Goal: Task Accomplishment & Management: Manage account settings

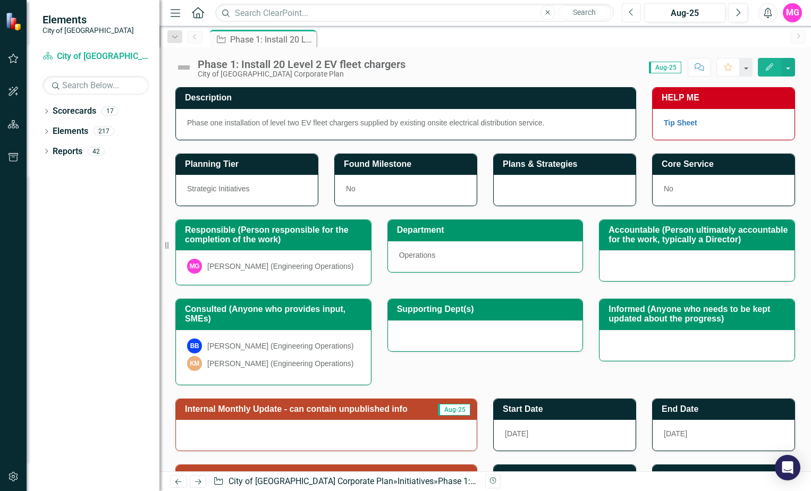
click at [632, 10] on icon "Previous" at bounding box center [632, 13] width 6 height 10
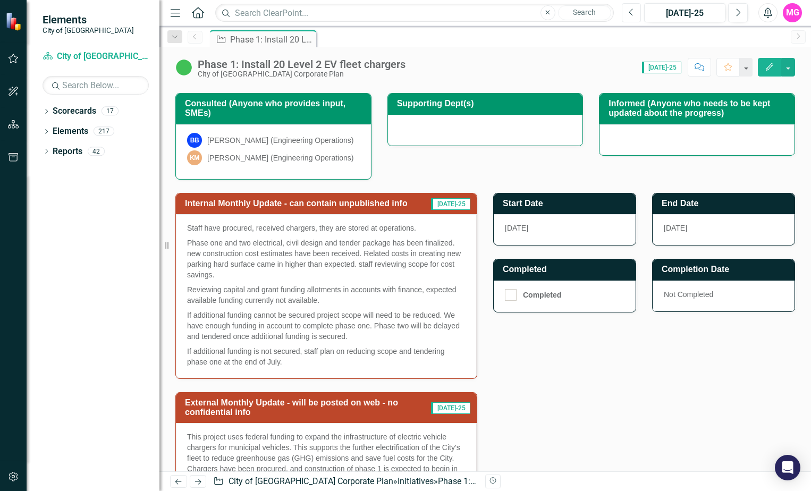
scroll to position [278, 0]
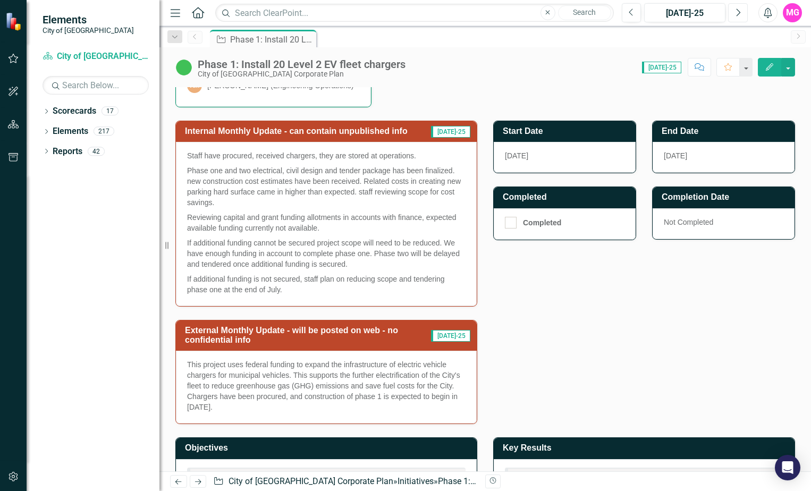
click at [735, 19] on button "Next" at bounding box center [738, 12] width 20 height 19
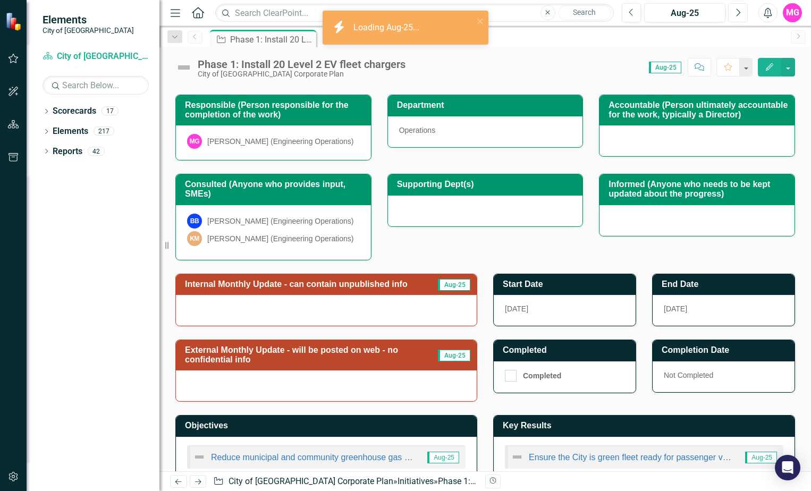
scroll to position [156, 0]
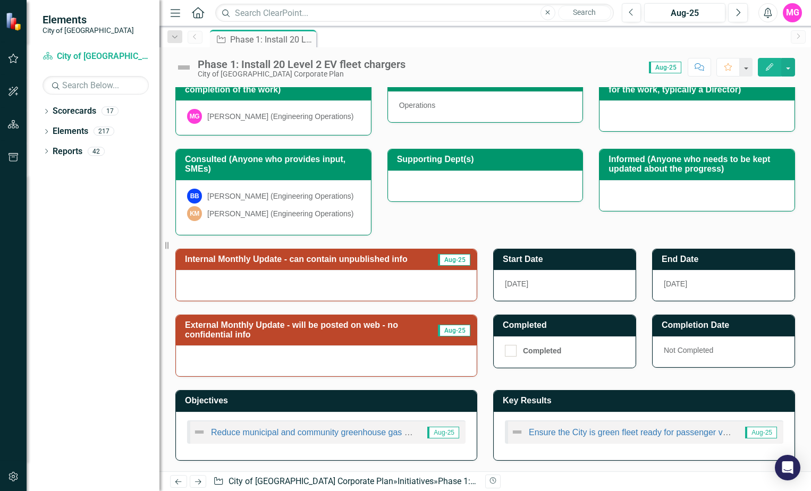
click at [246, 280] on div at bounding box center [326, 285] width 301 height 31
click at [241, 288] on div at bounding box center [326, 285] width 301 height 31
click at [380, 297] on div at bounding box center [326, 285] width 301 height 31
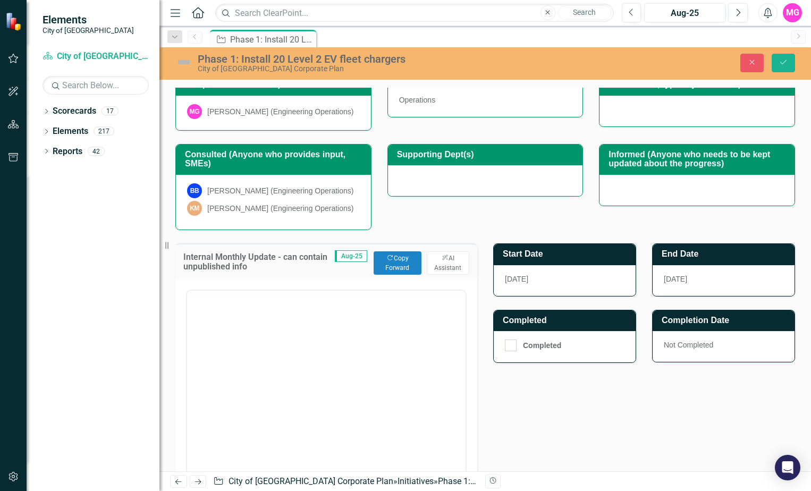
scroll to position [0, 0]
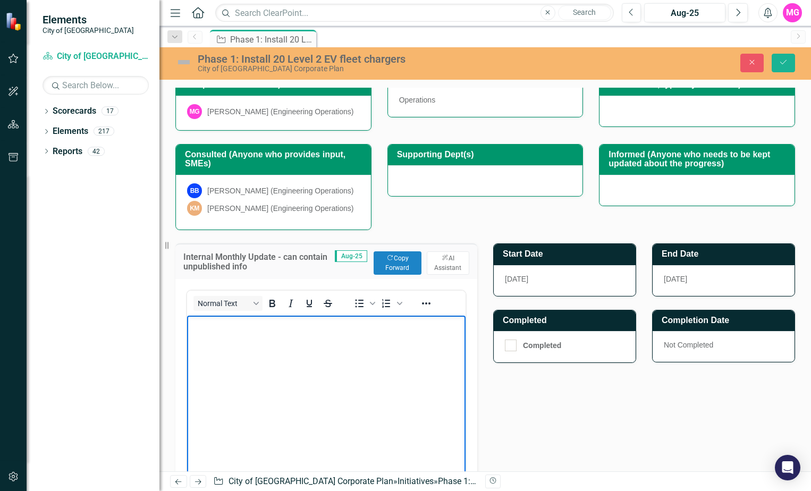
click at [234, 342] on body "Rich Text Area. Press ALT-0 for help." at bounding box center [326, 395] width 279 height 159
drag, startPoint x: 304, startPoint y: 324, endPoint x: 266, endPoint y: 326, distance: 37.2
click at [254, 323] on p "Due to available fuding pro" at bounding box center [326, 324] width 273 height 13
drag, startPoint x: 391, startPoint y: 323, endPoint x: 399, endPoint y: 335, distance: 14.3
click at [392, 323] on p "Due to available funding, we are moving ahead with Phase one" at bounding box center [326, 324] width 273 height 13
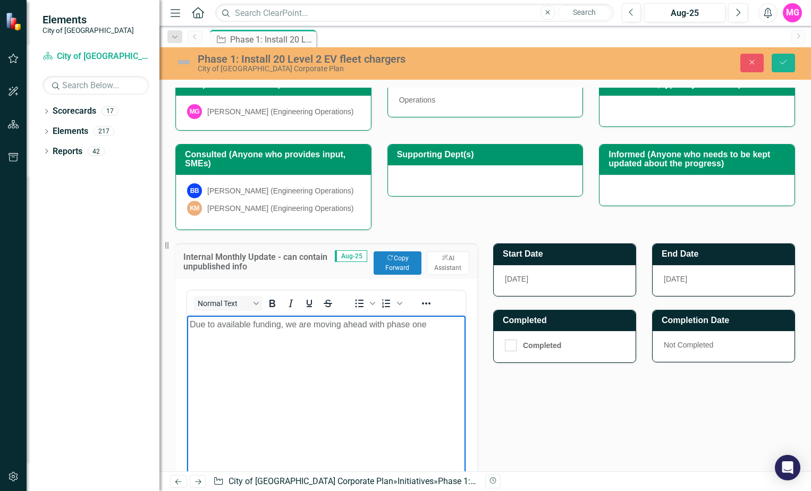
drag, startPoint x: 428, startPoint y: 323, endPoint x: 459, endPoint y: 332, distance: 32.5
click at [428, 324] on p "Due to available funding, we are moving ahead with phase one" at bounding box center [326, 324] width 273 height 13
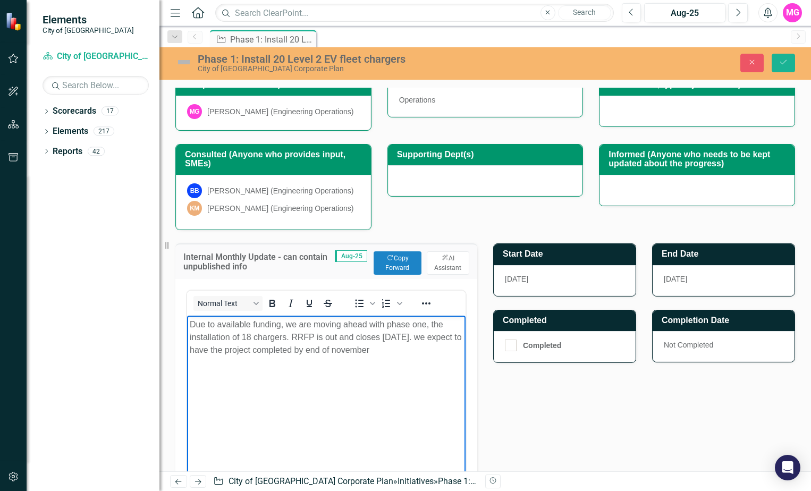
drag, startPoint x: 416, startPoint y: 351, endPoint x: 342, endPoint y: 351, distance: 73.9
click at [342, 351] on p "Due to available funding, we are moving ahead with phase one, the installation …" at bounding box center [326, 337] width 273 height 38
drag, startPoint x: 423, startPoint y: 353, endPoint x: 184, endPoint y: 323, distance: 241.1
click at [187, 323] on html "Due to available funding, we are moving ahead with phase one, the installation …" at bounding box center [326, 395] width 279 height 159
copy p "Due to available funding, we are moving ahead with phase one, the installation …"
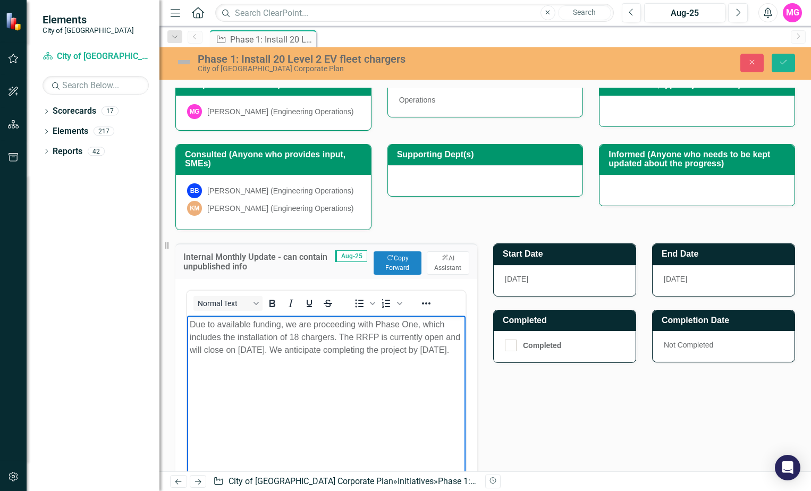
click at [392, 403] on body "Due to available funding, we are proceeding with Phase One, which includes the …" at bounding box center [326, 395] width 279 height 159
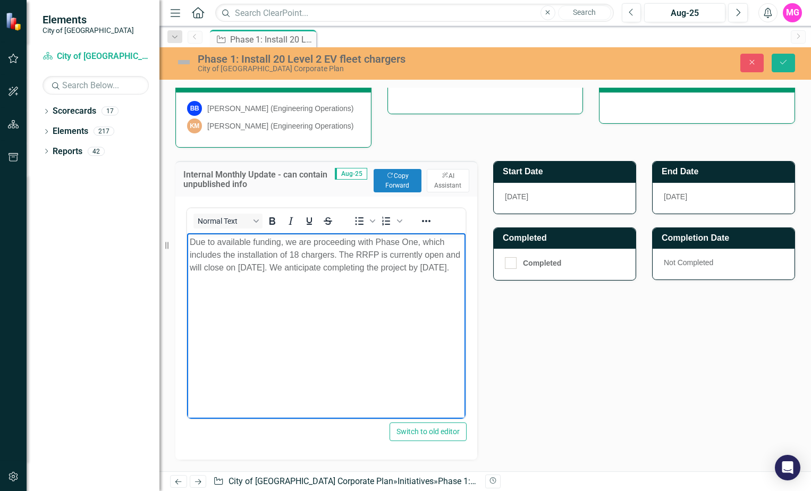
scroll to position [242, 0]
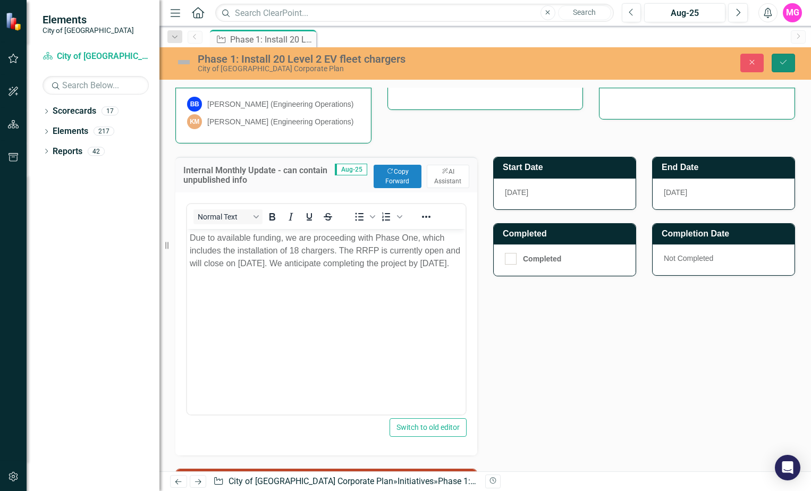
click at [784, 65] on icon "Save" at bounding box center [784, 61] width 10 height 7
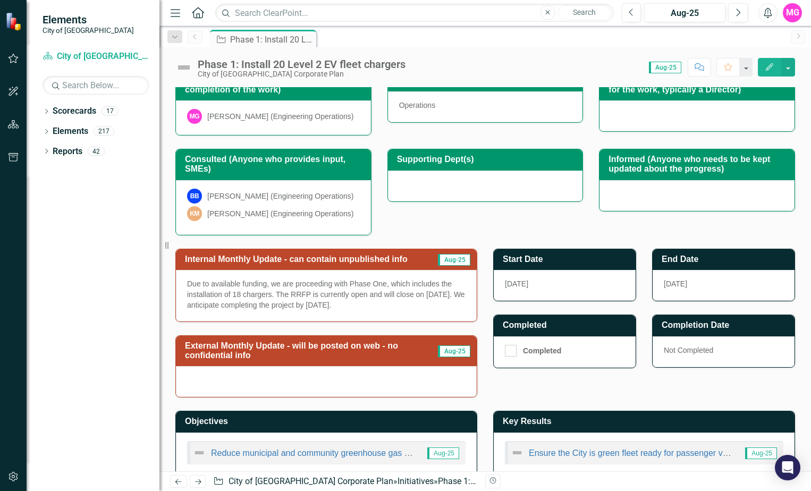
scroll to position [176, 0]
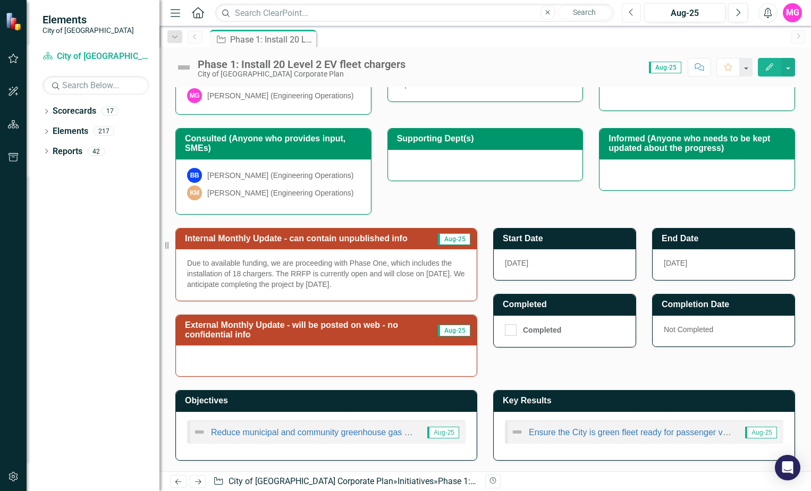
click at [634, 12] on icon "Previous" at bounding box center [632, 13] width 6 height 10
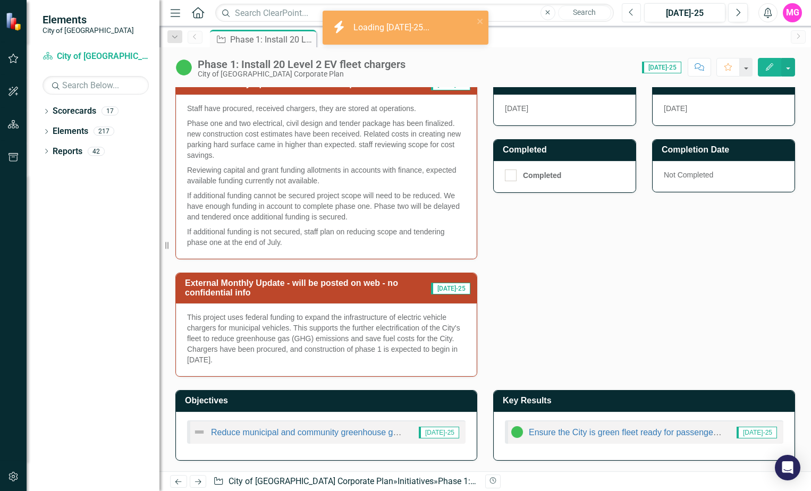
scroll to position [331, 0]
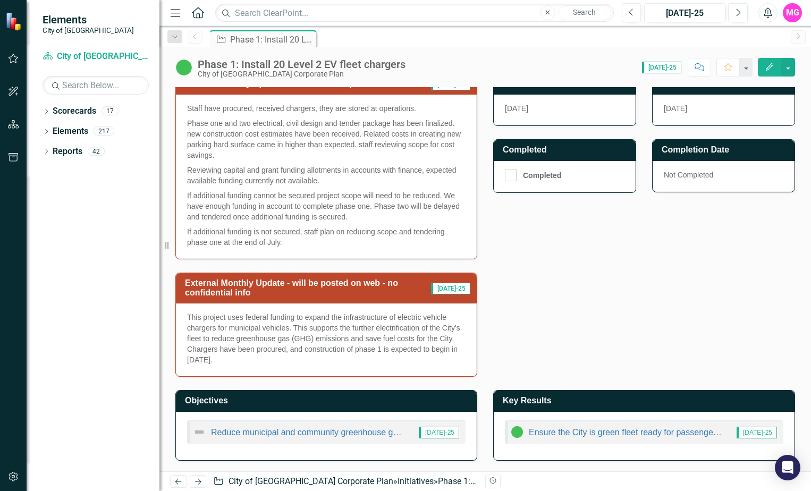
click at [347, 331] on p "This project uses federal funding to expand the infrastructure of electric vehi…" at bounding box center [326, 338] width 279 height 53
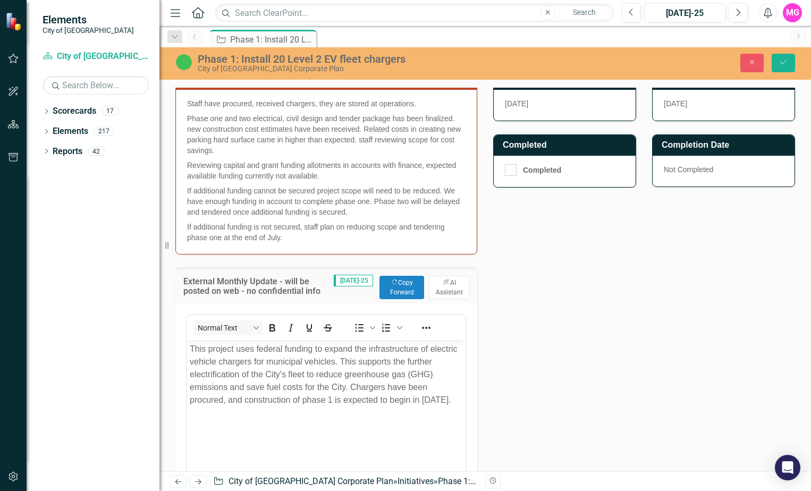
scroll to position [0, 0]
click at [400, 289] on button "Copy Forward Copy Forward" at bounding box center [402, 287] width 45 height 23
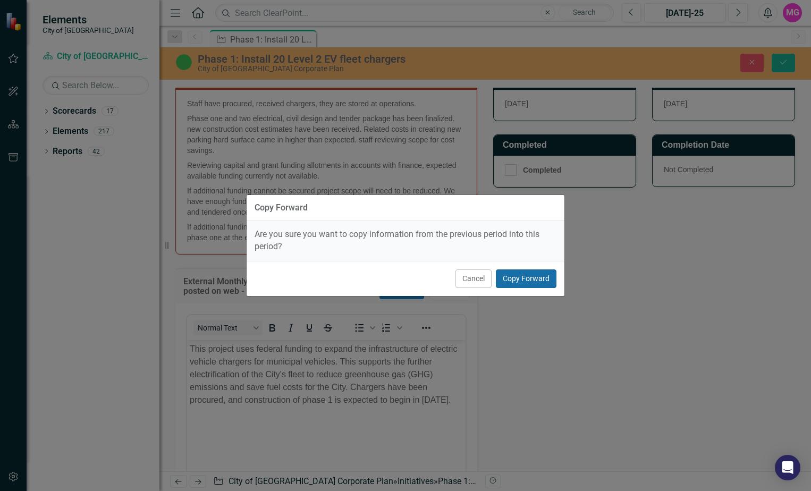
click at [550, 282] on button "Copy Forward" at bounding box center [526, 279] width 61 height 19
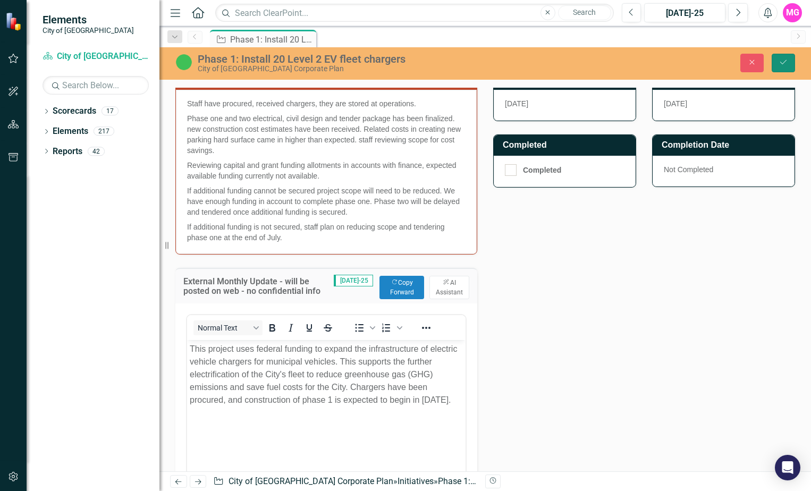
click at [782, 66] on icon "Save" at bounding box center [784, 61] width 10 height 7
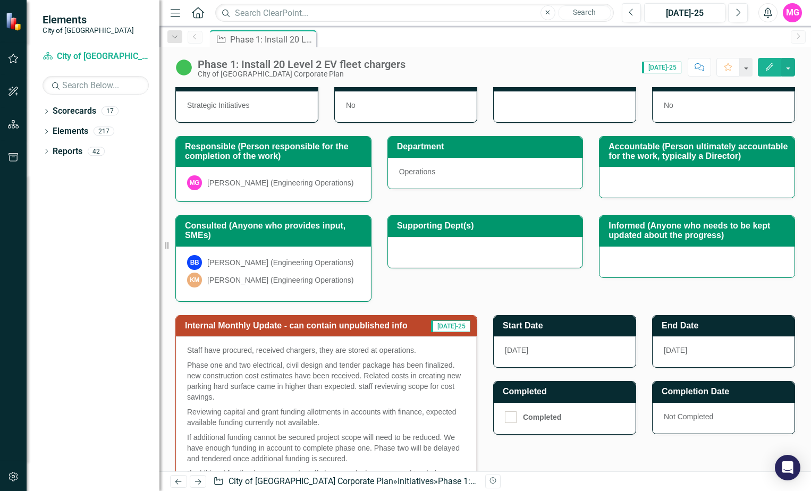
scroll to position [106, 0]
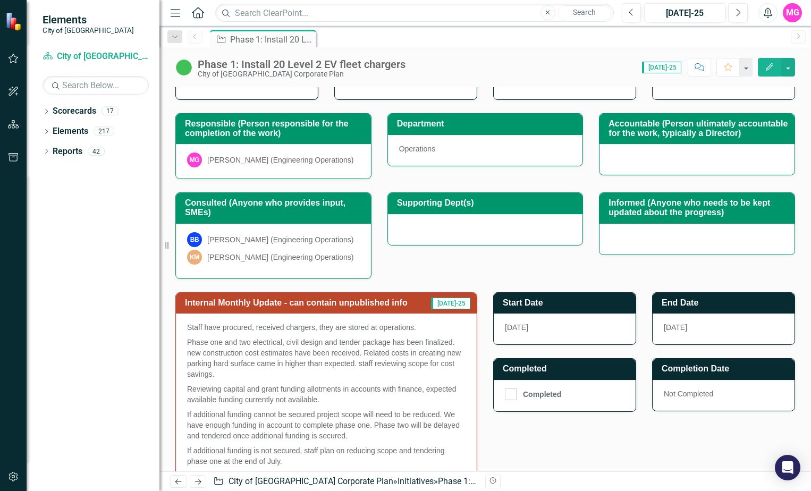
click at [537, 332] on div "[DATE]" at bounding box center [565, 329] width 142 height 31
click at [666, 330] on span "[DATE]" at bounding box center [675, 327] width 23 height 9
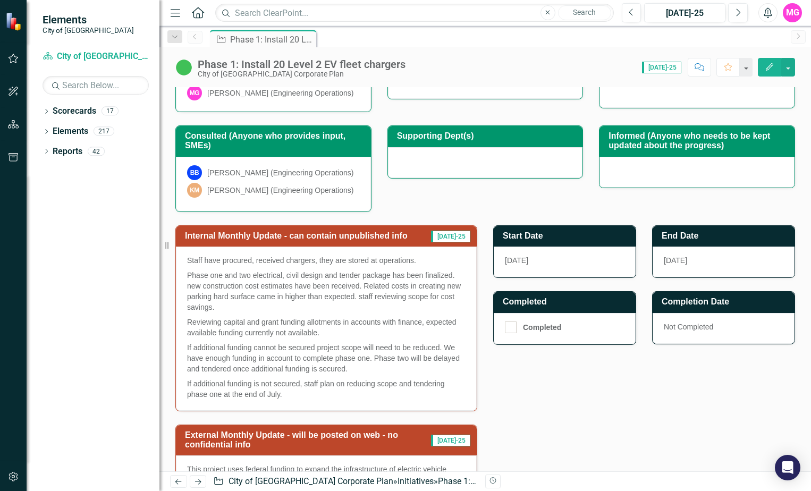
scroll to position [12, 0]
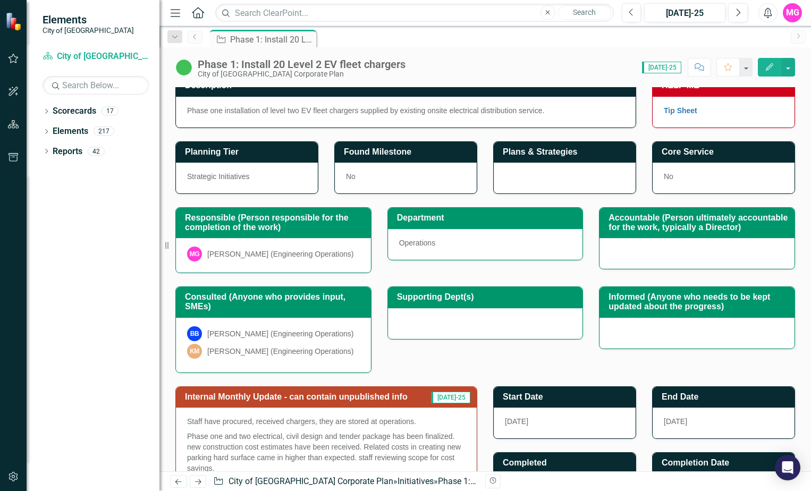
click at [198, 37] on icon "Previous" at bounding box center [195, 36] width 9 height 6
click at [200, 40] on link "Previous" at bounding box center [195, 37] width 15 height 13
click at [178, 40] on div "Dropdown" at bounding box center [174, 36] width 15 height 13
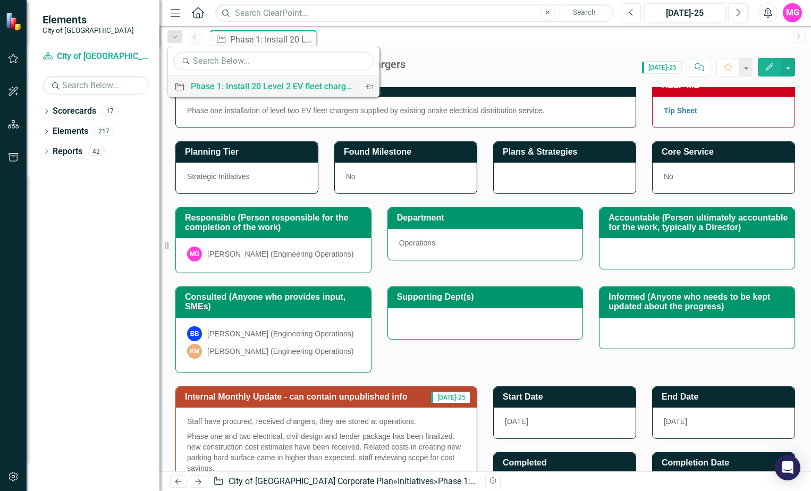
click at [280, 85] on div "Phase 1: Install 20 Level 2 EV fleet chargers" at bounding box center [272, 86] width 162 height 13
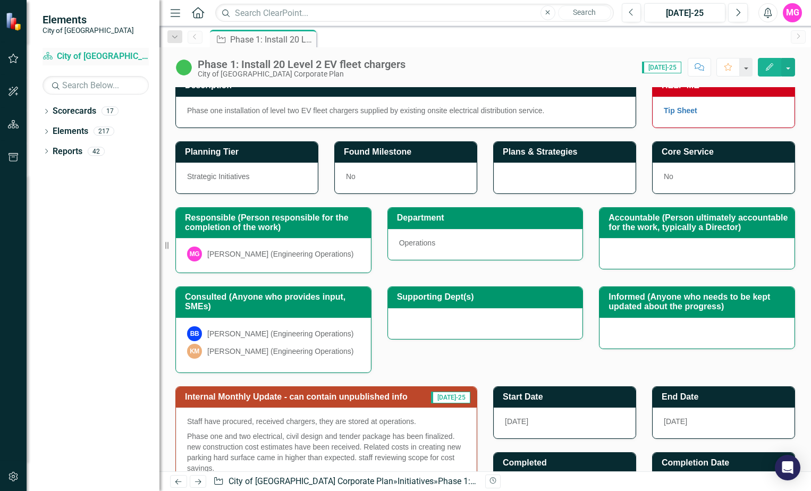
drag, startPoint x: 57, startPoint y: 58, endPoint x: 112, endPoint y: 61, distance: 54.8
click at [57, 58] on link "Scorecard City of [GEOGRAPHIC_DATA] Corporate Plan" at bounding box center [96, 56] width 106 height 12
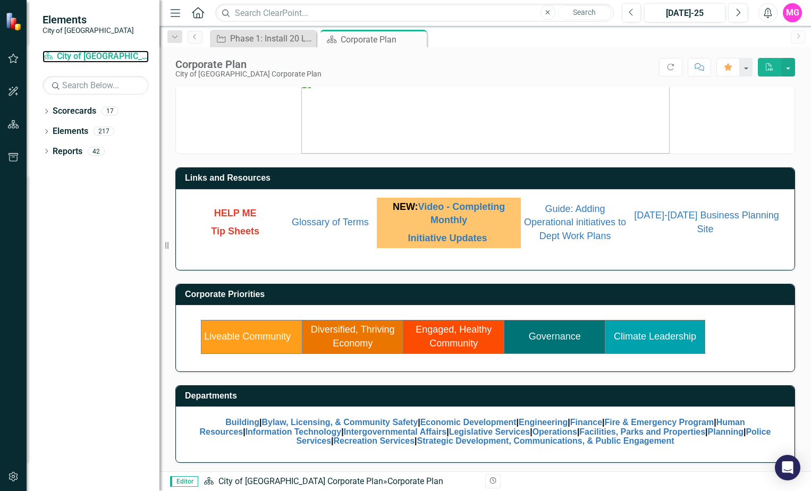
scroll to position [11, 0]
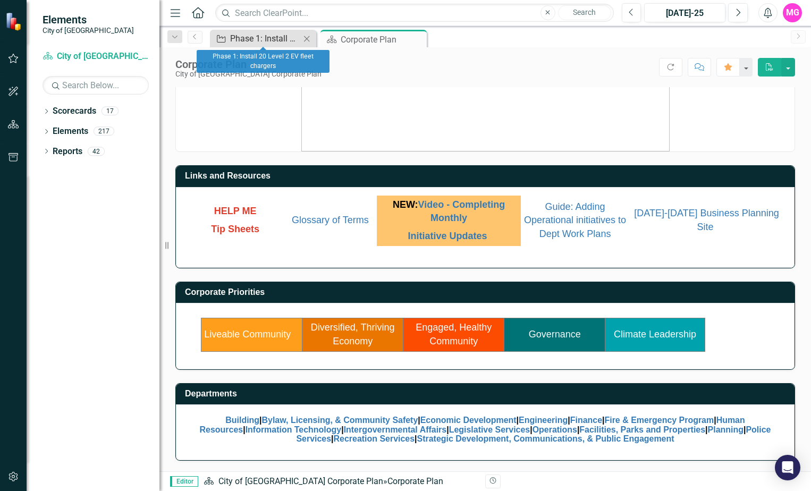
click at [266, 43] on div "Phase 1: Install 20 Level 2 EV fleet chargers" at bounding box center [265, 38] width 70 height 13
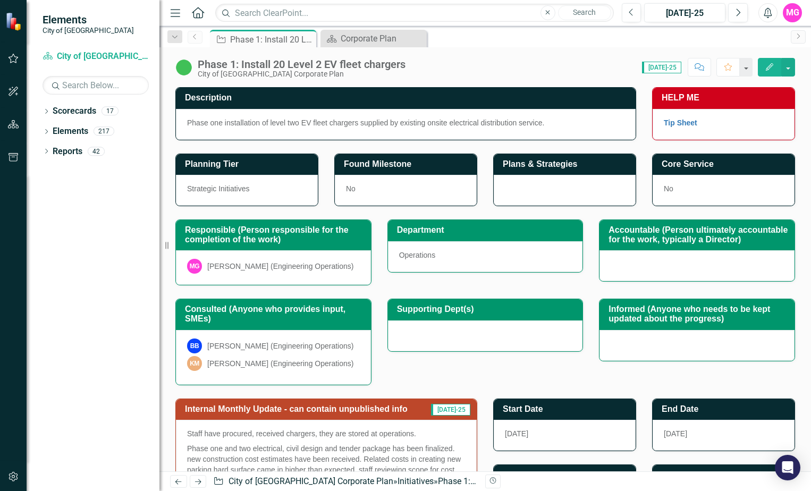
click at [197, 43] on link "Previous" at bounding box center [195, 37] width 15 height 13
click at [173, 36] on icon "Dropdown" at bounding box center [175, 36] width 10 height 7
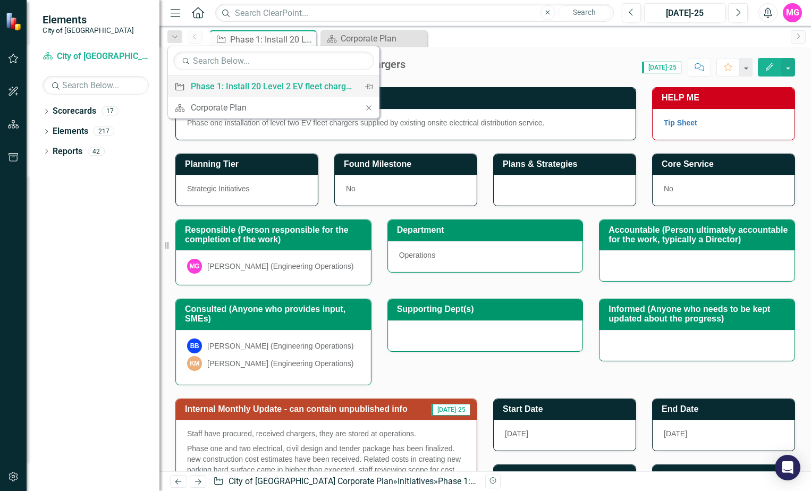
click at [204, 83] on div "Phase 1: Install 20 Level 2 EV fleet chargers" at bounding box center [272, 86] width 162 height 13
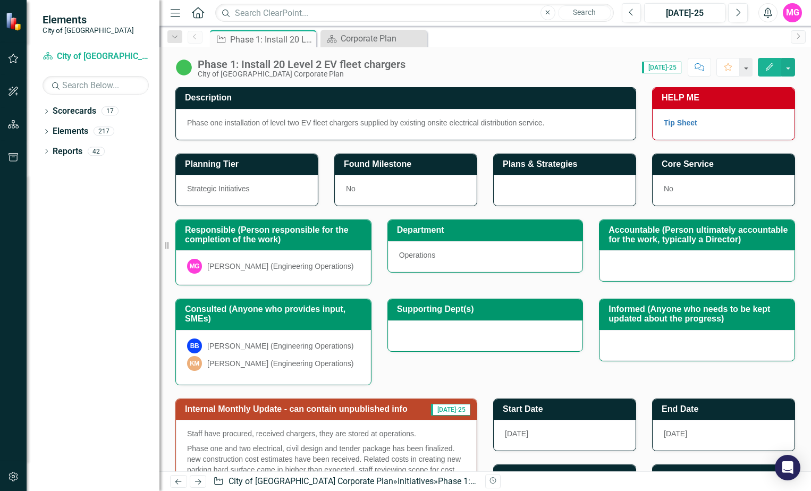
click at [196, 15] on icon "Home" at bounding box center [198, 12] width 14 height 11
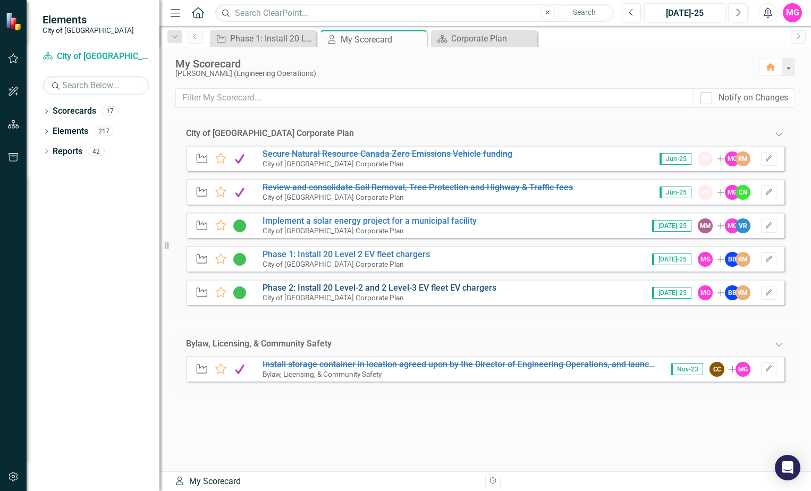
click at [312, 291] on link "Phase 2: Install 20 Level-2 and 2 Level-3 EV fleet EV chargers" at bounding box center [380, 288] width 234 height 10
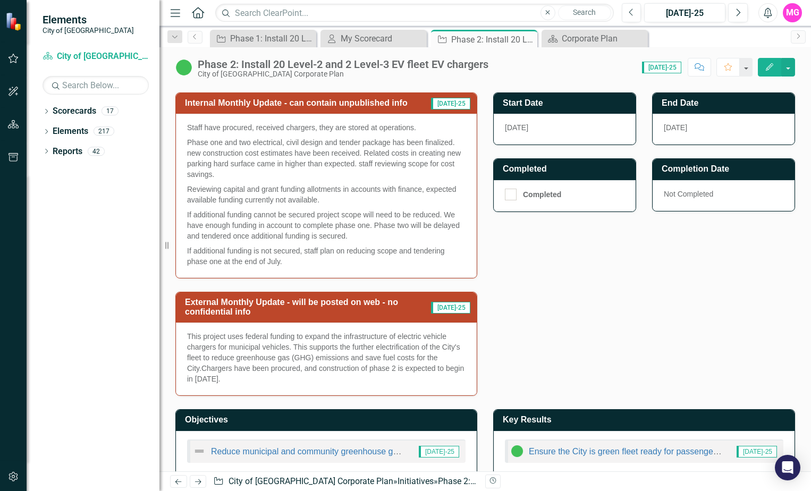
scroll to position [319, 0]
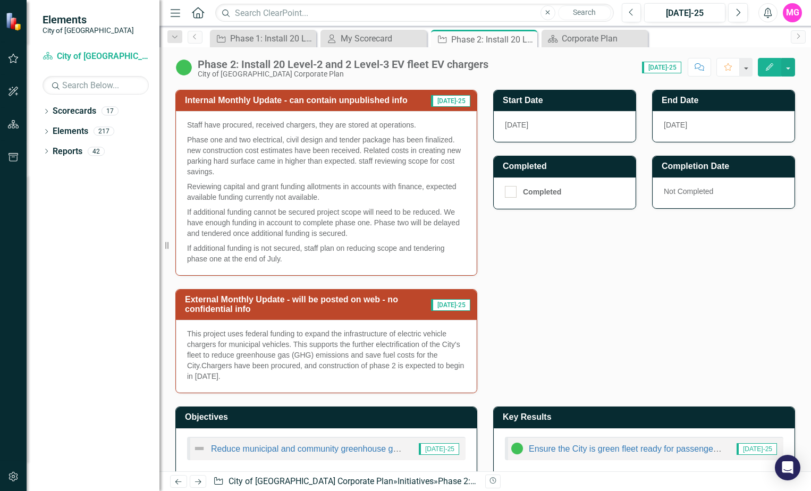
click at [420, 353] on p "This project uses federal funding to expand the infrastructure of electric vehi…" at bounding box center [326, 355] width 279 height 53
click at [423, 360] on p "This project uses federal funding to expand the infrastructure of electric vehi…" at bounding box center [326, 355] width 279 height 53
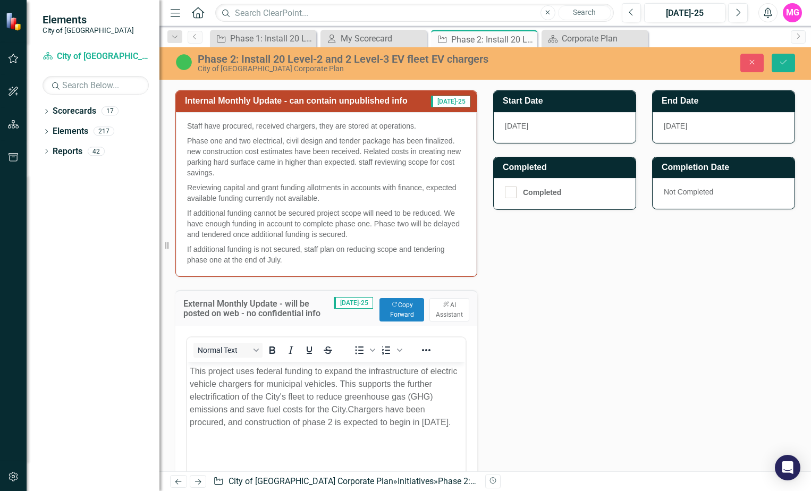
scroll to position [0, 0]
click at [396, 318] on button "Copy Forward Copy Forward" at bounding box center [402, 309] width 45 height 23
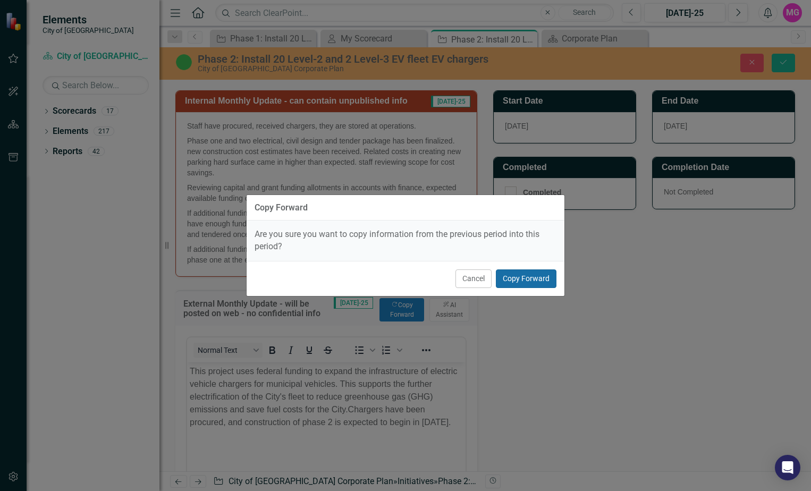
click at [520, 272] on button "Copy Forward" at bounding box center [526, 279] width 61 height 19
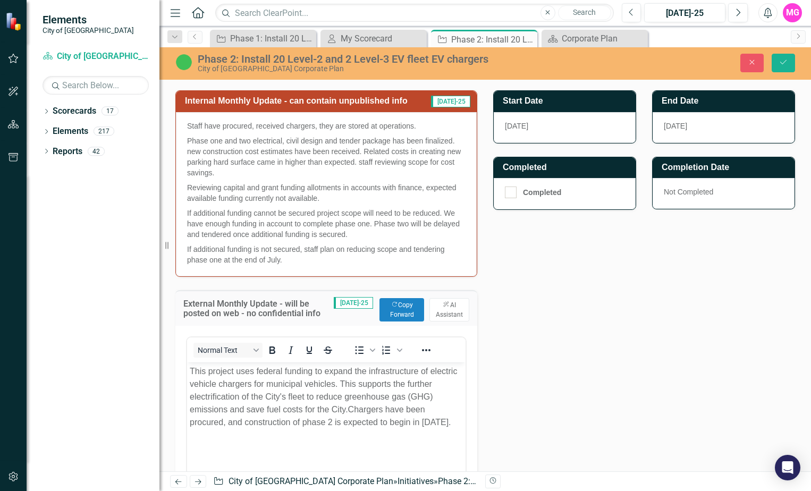
click at [432, 153] on p "Phase one and two electrical, civil design and tender package has been finalize…" at bounding box center [326, 156] width 279 height 47
click at [410, 206] on p "Reviewing capital and grant funding allotments in accounts with finance, expect…" at bounding box center [326, 193] width 279 height 26
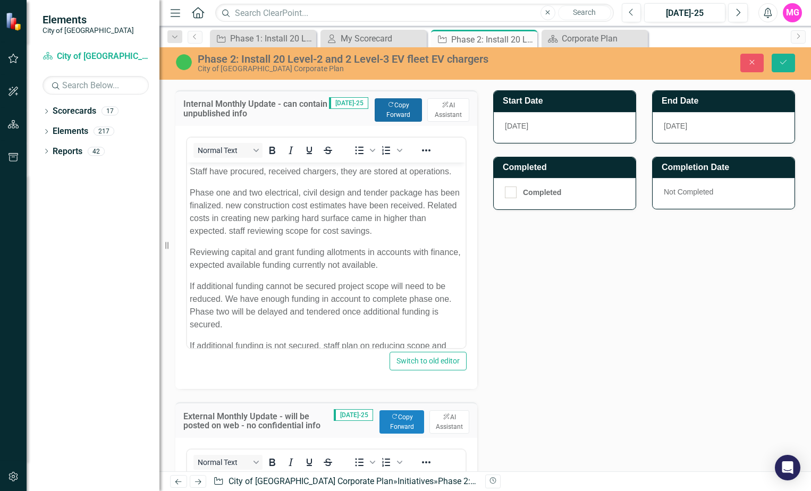
click at [396, 116] on button "Copy Forward Copy Forward" at bounding box center [398, 109] width 47 height 23
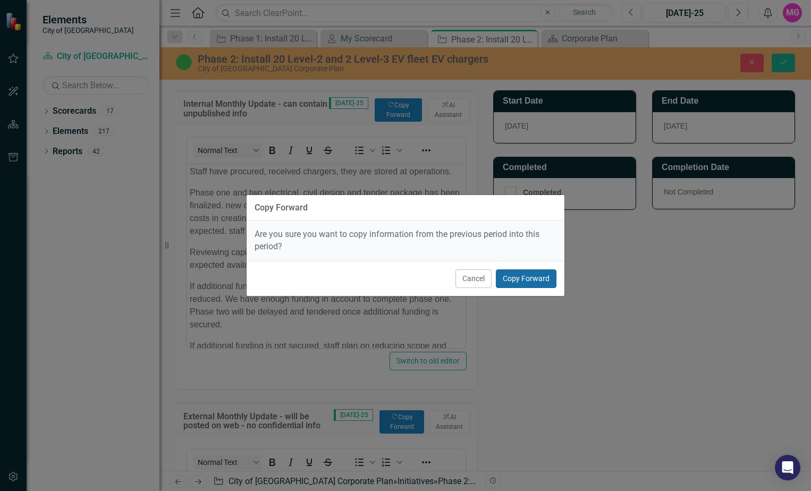
click at [531, 280] on button "Copy Forward" at bounding box center [526, 279] width 61 height 19
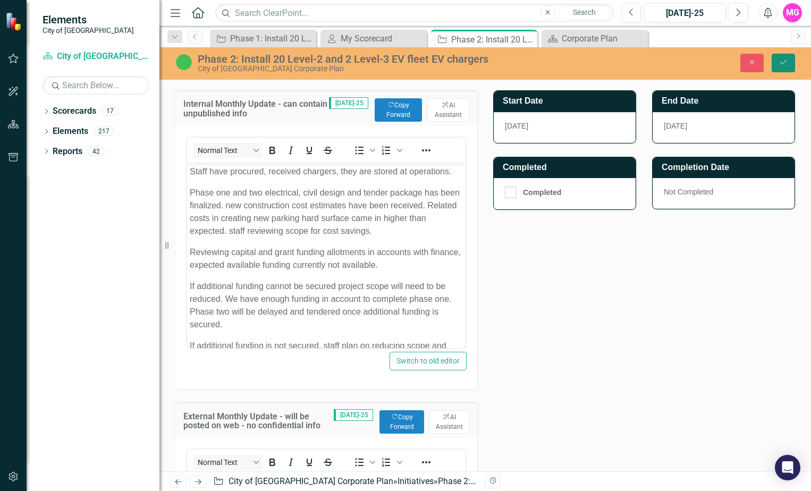
click at [780, 65] on icon "Save" at bounding box center [784, 61] width 10 height 7
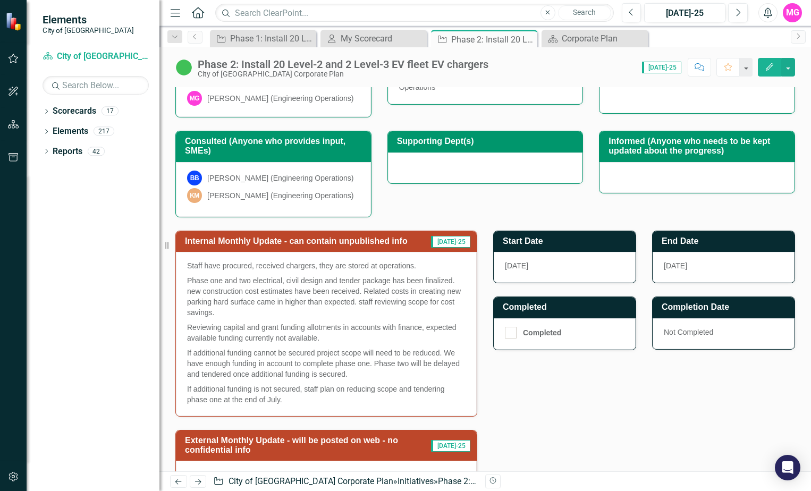
scroll to position [213, 0]
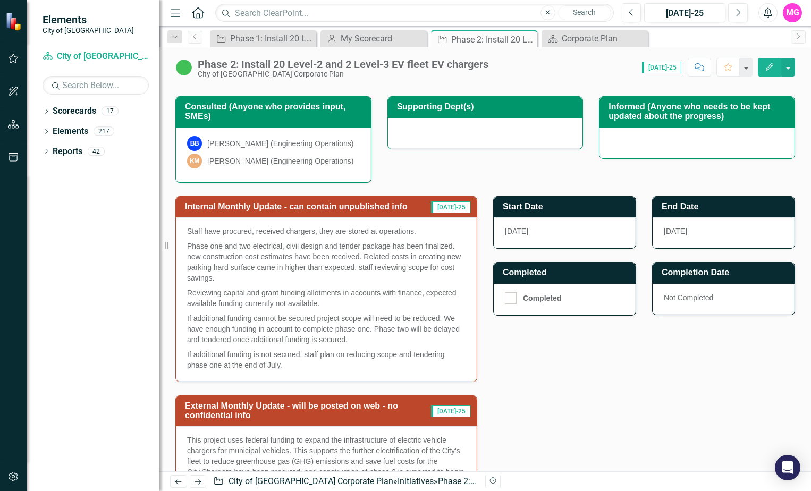
click at [391, 239] on p "Staff have procured, received chargers, they are stored at operations." at bounding box center [326, 232] width 279 height 13
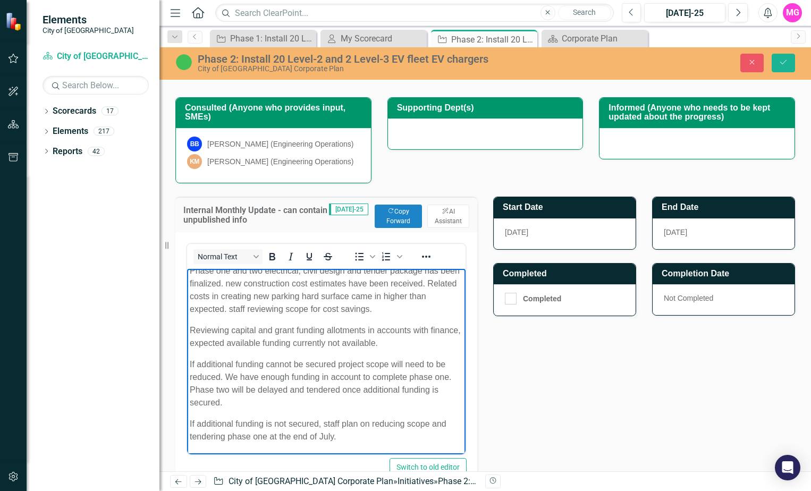
scroll to position [0, 0]
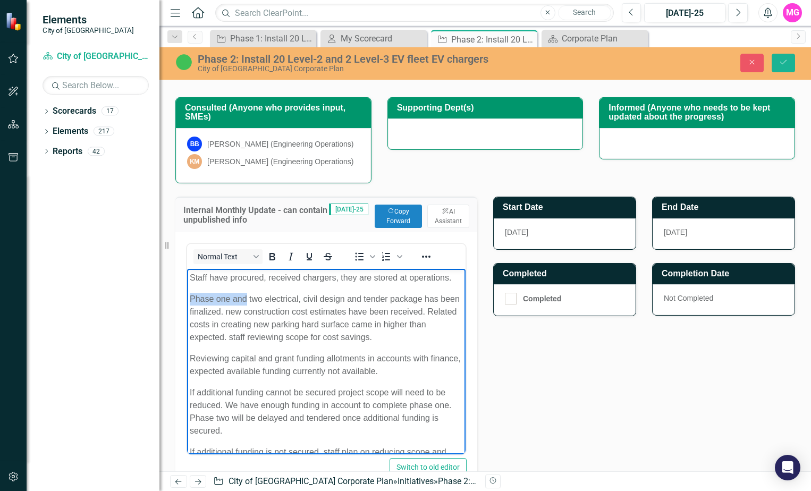
drag, startPoint x: 248, startPoint y: 311, endPoint x: 189, endPoint y: 308, distance: 58.6
click at [187, 309] on html "Staff have procured, received chargers, they are stored at operations. Phase on…" at bounding box center [326, 376] width 279 height 214
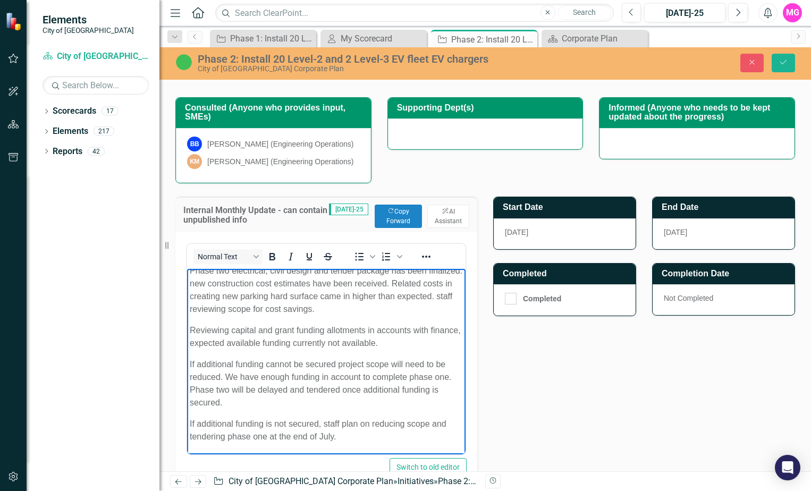
scroll to position [41, 0]
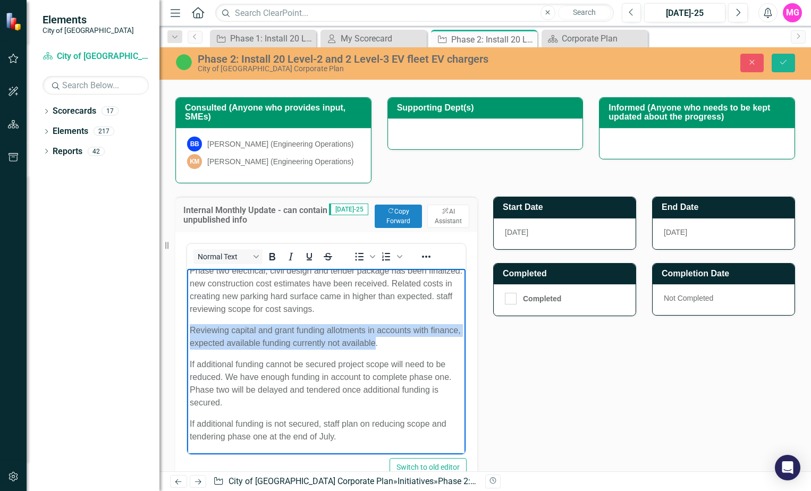
drag, startPoint x: 408, startPoint y: 342, endPoint x: 218, endPoint y: 334, distance: 190.4
click at [187, 331] on html "Staff have procured, received chargers, they are stored at operations. Phase tw…" at bounding box center [326, 348] width 279 height 214
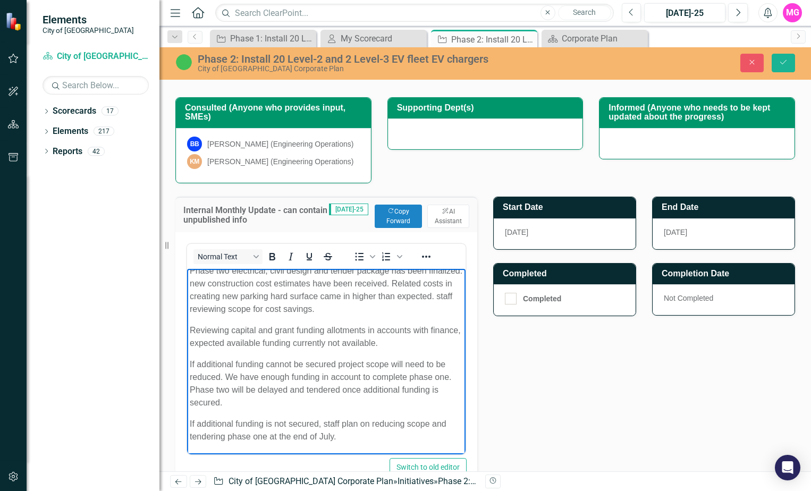
click at [397, 310] on p "Phase two electrical, civil design and tender package has been finalized. new c…" at bounding box center [326, 290] width 273 height 51
drag, startPoint x: 394, startPoint y: 308, endPoint x: 248, endPoint y: 310, distance: 145.7
click at [248, 310] on p "Phase two electrical, civil design and tender package has been finalized. new c…" at bounding box center [326, 290] width 273 height 51
click at [196, 363] on p "If additional funding cannot be secured project scope will need to be reduced. …" at bounding box center [326, 383] width 273 height 51
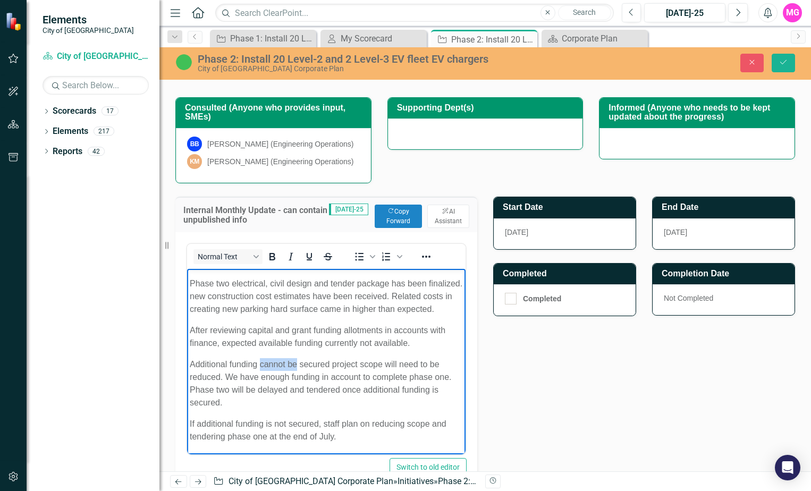
drag, startPoint x: 297, startPoint y: 364, endPoint x: 271, endPoint y: 360, distance: 25.7
click at [267, 361] on p "Additional funding cannot be secured project scope will need to be reduced. We …" at bounding box center [326, 383] width 273 height 51
click at [338, 362] on p "Additional funding needs to be secured project scope will need to be reduced. W…" at bounding box center [326, 383] width 273 height 51
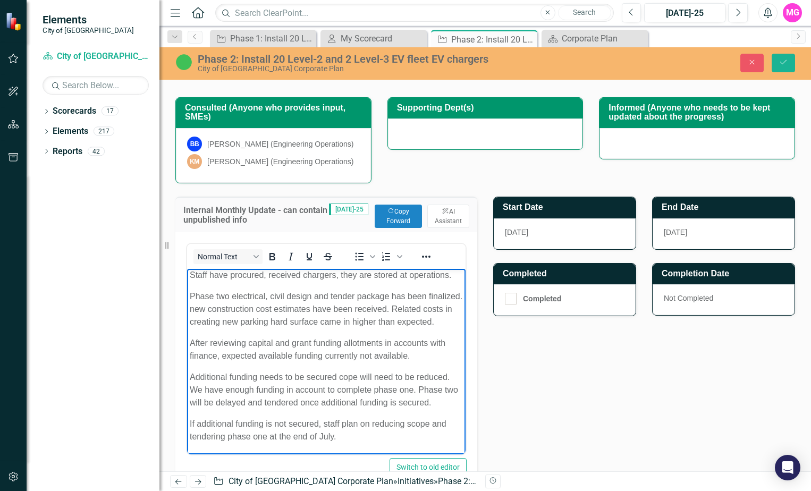
scroll to position [28, 0]
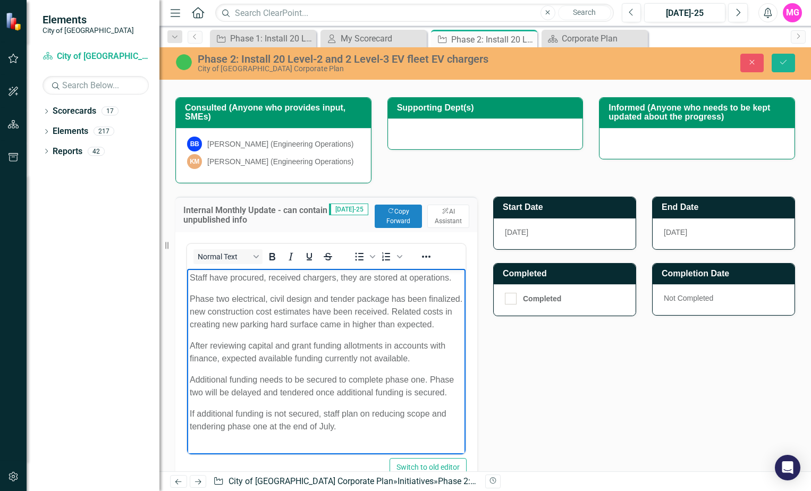
click at [427, 377] on p "Additional funding needs to be secured to complete phase one. Phase two will be…" at bounding box center [326, 387] width 273 height 26
click at [339, 377] on p "Additional funding needs to be secured to complete phase two. Phase two will be…" at bounding box center [326, 387] width 273 height 26
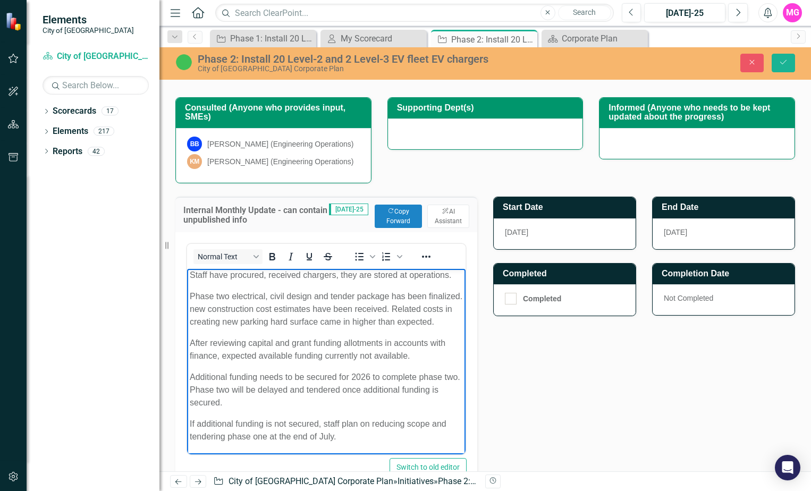
click at [231, 373] on p "Additional funding needs to be secured for 2026 to complete phase two. Phase tw…" at bounding box center [326, 390] width 273 height 38
click at [375, 376] on p "Additional capital funding needs to be secured for 2026 to complete phase two. …" at bounding box center [326, 390] width 273 height 38
click at [406, 377] on p "Additional capital funding needs to be secured for 2026 to complete phase two. …" at bounding box center [326, 390] width 273 height 38
click at [265, 389] on p "Additional capital funding needs to be secured for 2026 in order complete phase…" at bounding box center [326, 390] width 273 height 38
click at [231, 390] on p "Additional capital funding needs to be secured for 2026 in order complete. Phas…" at bounding box center [326, 390] width 273 height 38
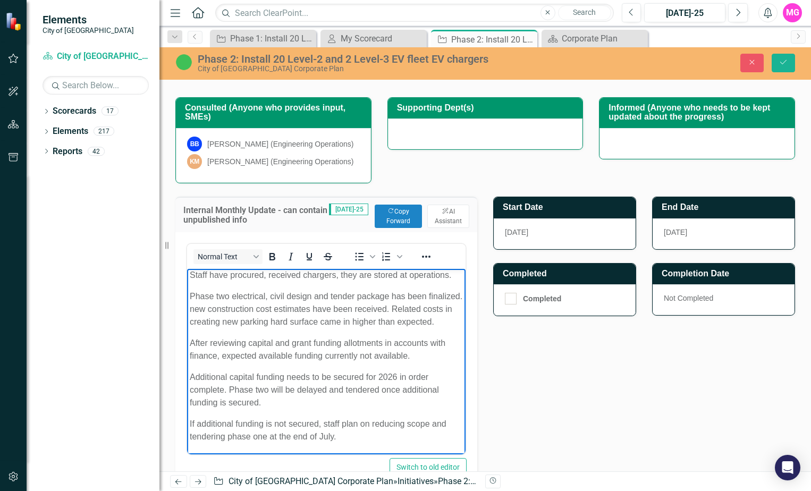
click at [224, 390] on p "Additional capital funding needs to be secured for 2026 in order complete. Phas…" at bounding box center [326, 390] width 273 height 38
drag, startPoint x: 365, startPoint y: 376, endPoint x: 231, endPoint y: 392, distance: 134.4
click at [231, 392] on p "Additional capital funding needs to be secured for 2026 in order complete. Phas…" at bounding box center [326, 390] width 273 height 38
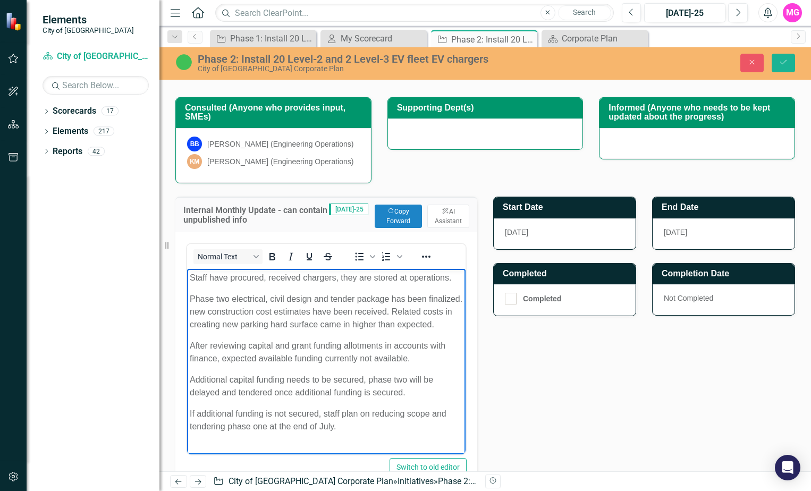
click at [410, 399] on p "Additional capital funding needs to be secured, phase two will be delayed and t…" at bounding box center [326, 387] width 273 height 26
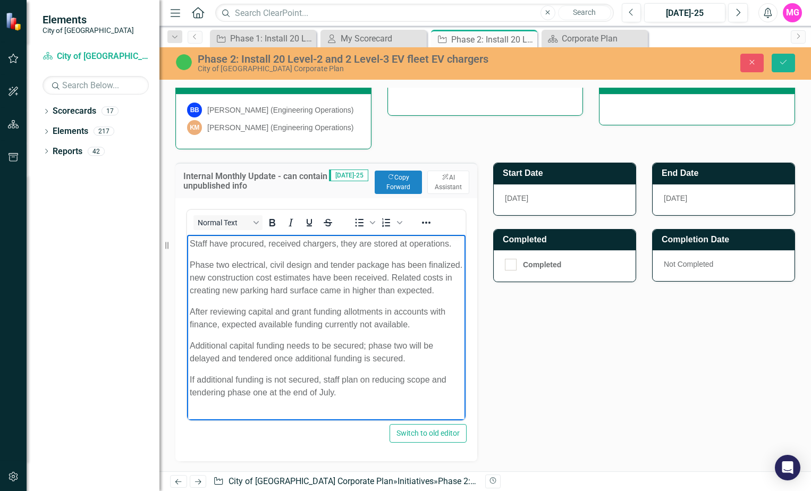
scroll to position [266, 0]
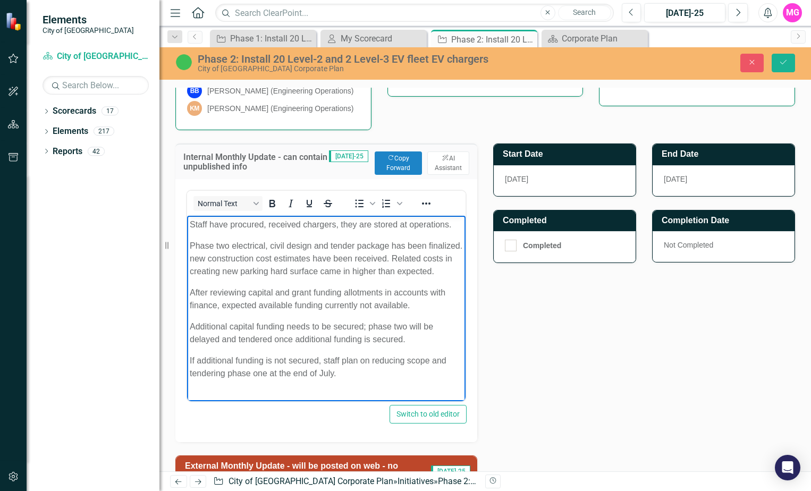
drag, startPoint x: 342, startPoint y: 388, endPoint x: 191, endPoint y: 371, distance: 151.9
click at [191, 371] on p "If additional funding is not secured, staff plan on reducing scope and tenderin…" at bounding box center [326, 368] width 273 height 26
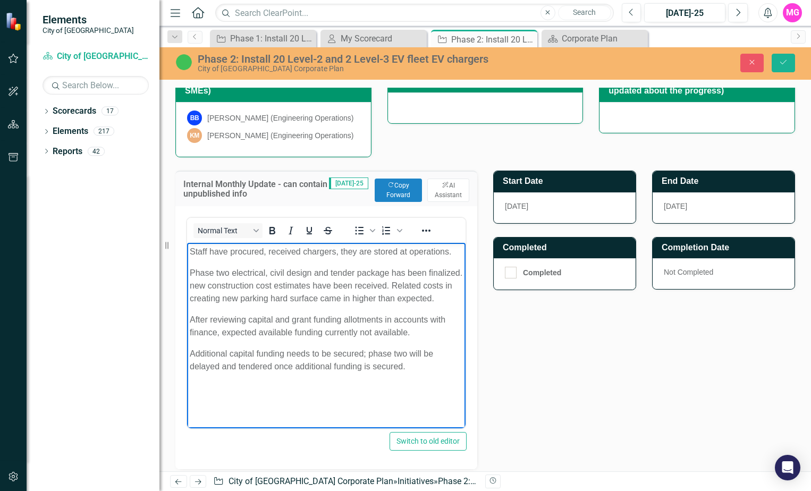
scroll to position [213, 0]
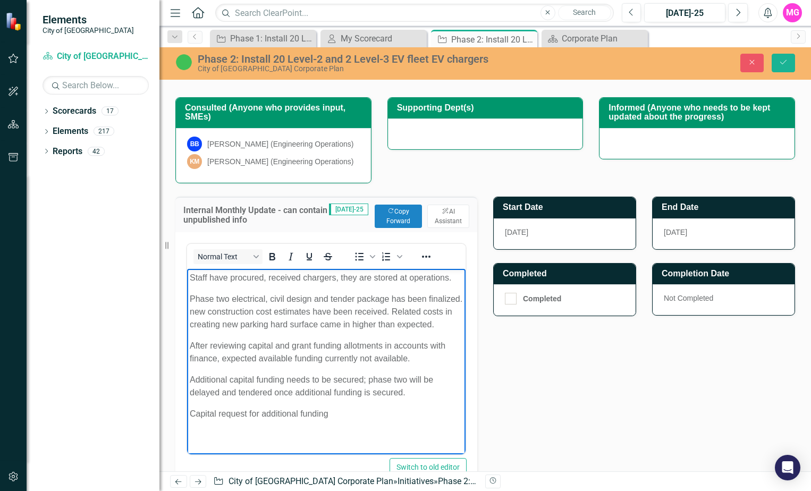
click at [189, 424] on body "Staff have procured, received chargers, they are stored at operations. Phase tw…" at bounding box center [326, 350] width 279 height 163
drag, startPoint x: 351, startPoint y: 425, endPoint x: 281, endPoint y: 425, distance: 70.2
click at [281, 420] on p "2026 capital request for additional funding" at bounding box center [326, 414] width 273 height 13
click at [291, 432] on body "Staff have procured, received chargers, they are stored at operations. Phase tw…" at bounding box center [326, 350] width 279 height 163
click at [350, 420] on p "2026 capital request for additional funding" at bounding box center [326, 414] width 273 height 13
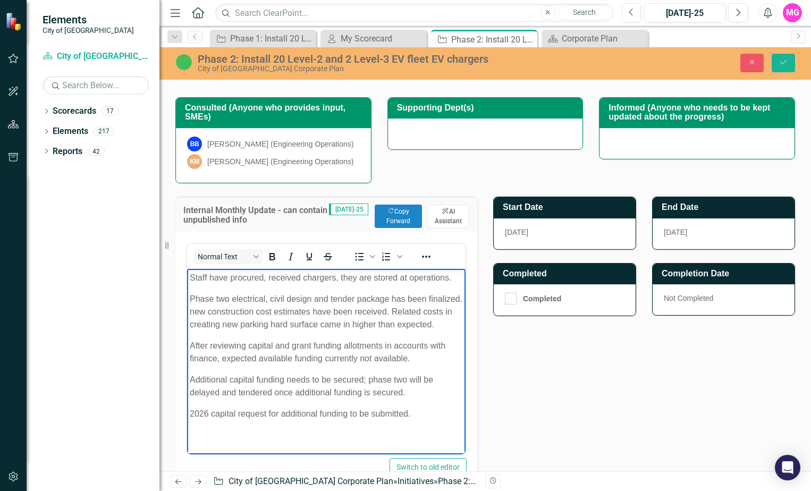
click at [450, 221] on button "ClearPoint AI AI Assistant" at bounding box center [448, 216] width 42 height 23
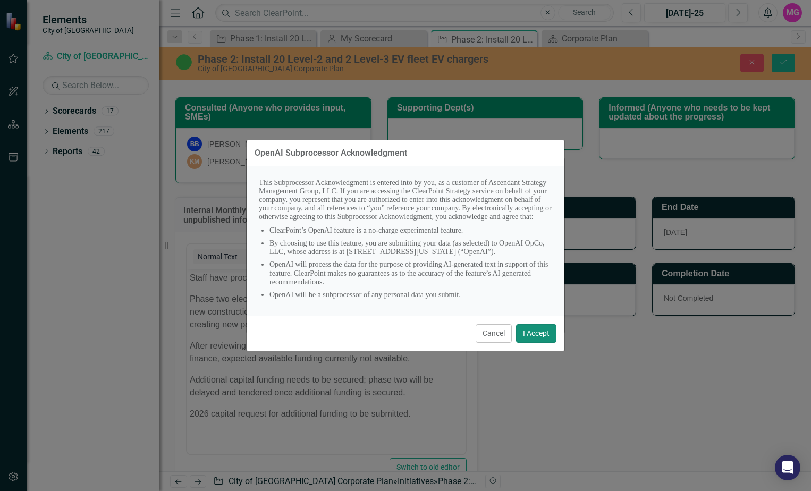
click at [539, 340] on button "I Accept" at bounding box center [536, 333] width 40 height 19
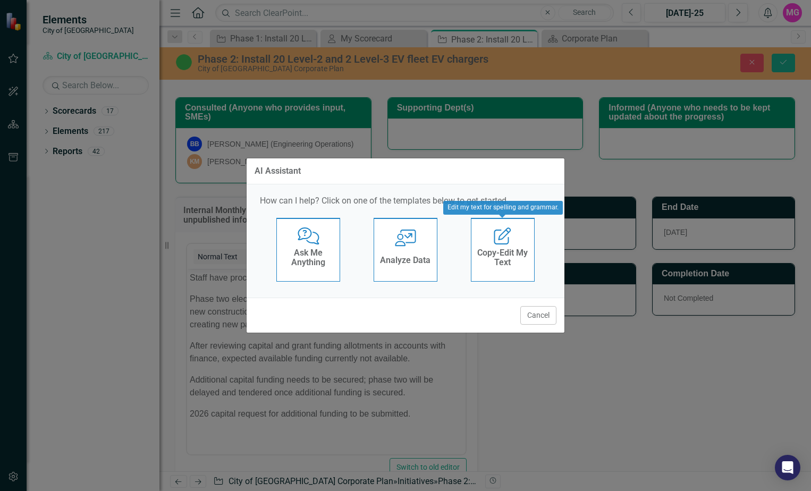
click at [502, 244] on icon at bounding box center [502, 236] width 17 height 17
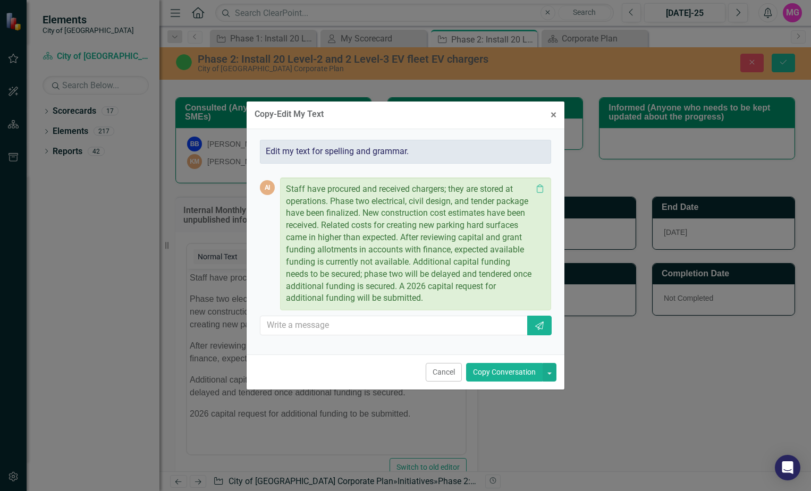
click at [515, 372] on button "Copy Conversation" at bounding box center [504, 372] width 77 height 19
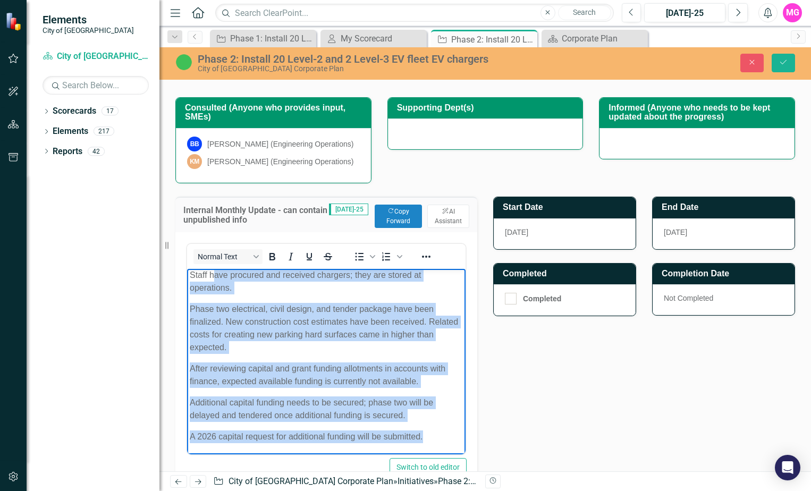
scroll to position [0, 0]
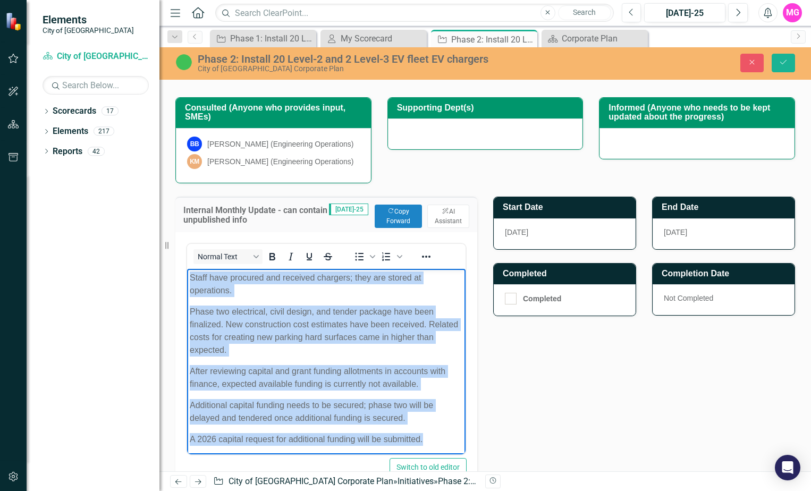
drag, startPoint x: 389, startPoint y: 431, endPoint x: 180, endPoint y: 259, distance: 270.7
click at [187, 269] on html "Staff have procured and received chargers; they are stored at operations. Phase…" at bounding box center [326, 363] width 279 height 188
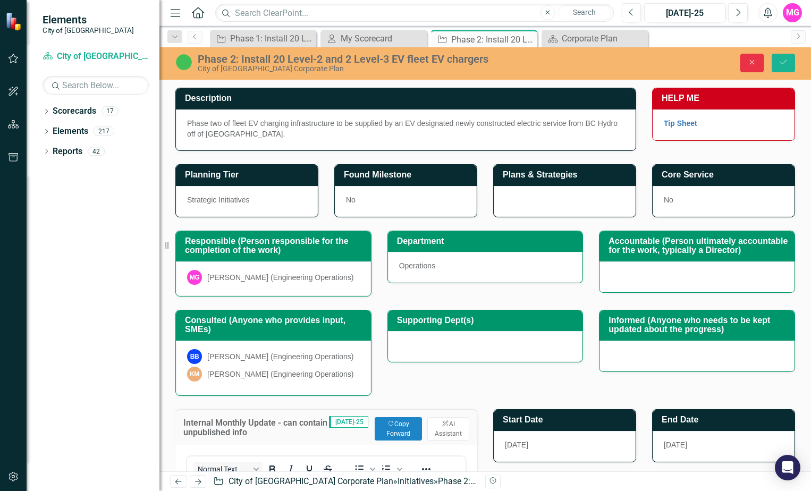
click at [751, 63] on icon "Close" at bounding box center [752, 61] width 10 height 7
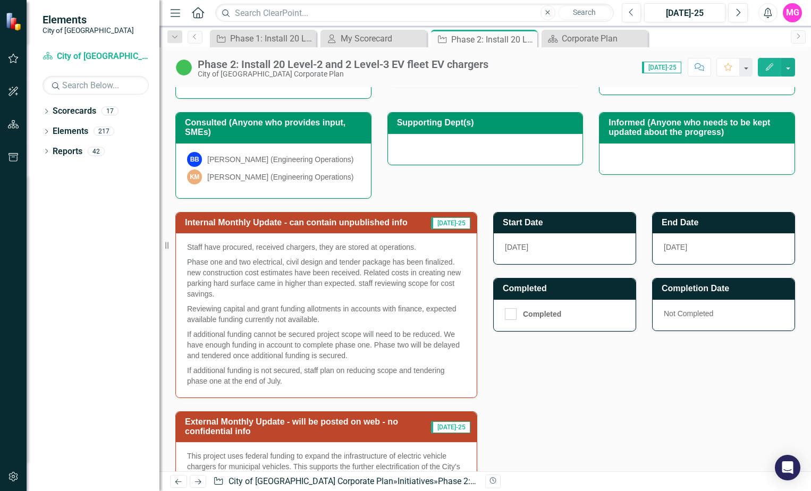
scroll to position [266, 0]
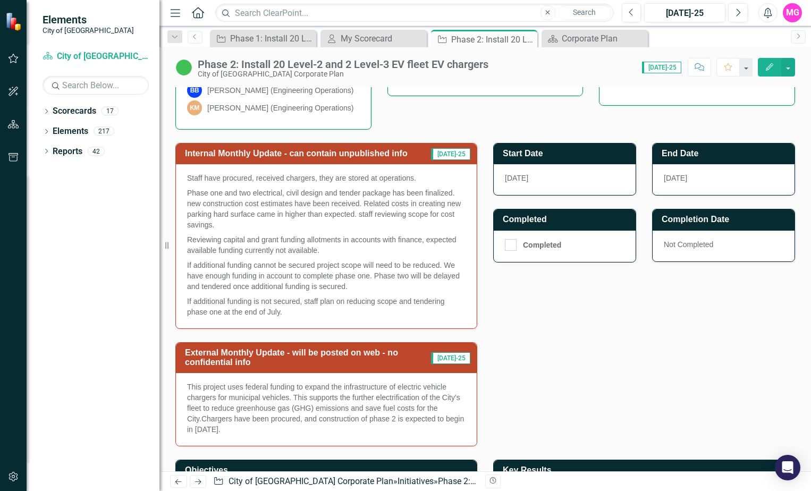
click at [290, 317] on p "If additional funding is not secured, staff plan on reducing scope and tenderin…" at bounding box center [326, 305] width 279 height 23
drag, startPoint x: 274, startPoint y: 321, endPoint x: 229, endPoint y: 267, distance: 70.2
click at [229, 267] on span "Staff have procured, received chargers, they are stored at operations. Phase on…" at bounding box center [326, 245] width 279 height 145
click at [282, 317] on p "If additional funding is not secured, staff plan on reducing scope and tenderin…" at bounding box center [326, 305] width 279 height 23
click at [277, 317] on p "If additional funding is not secured, staff plan on reducing scope and tenderin…" at bounding box center [326, 305] width 279 height 23
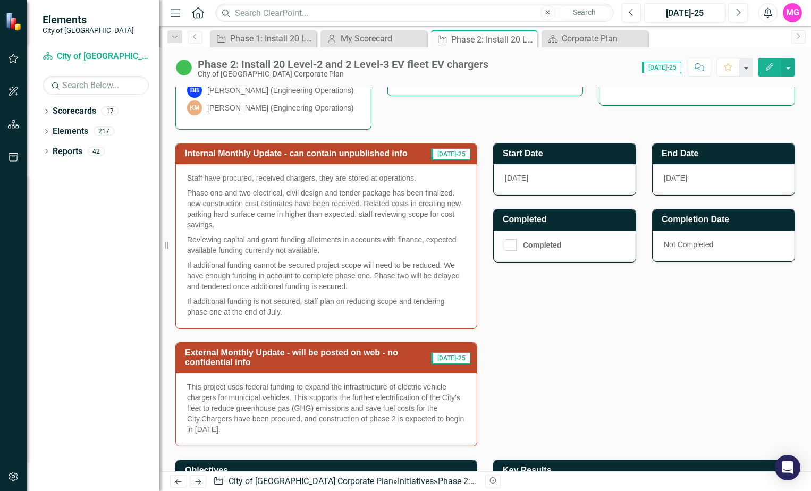
click at [347, 231] on p "Phase one and two electrical, civil design and tender package has been finalize…" at bounding box center [326, 209] width 279 height 47
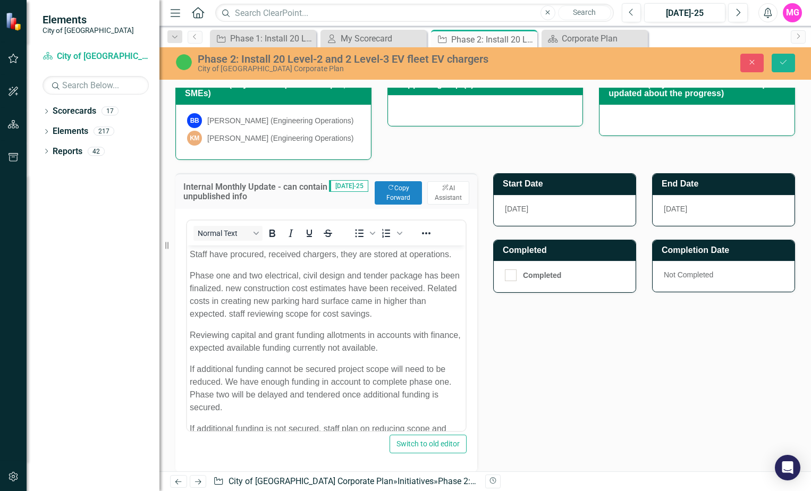
scroll to position [213, 0]
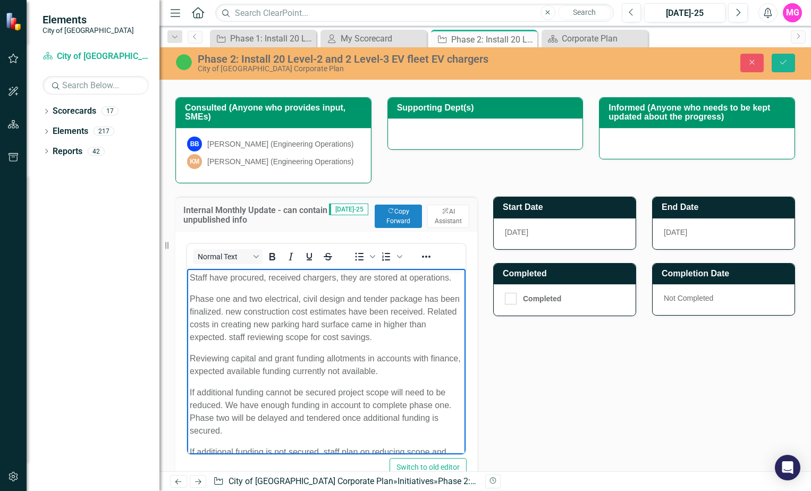
click at [247, 310] on p "Phase one and two electrical, civil design and tender package has been finalize…" at bounding box center [326, 318] width 273 height 51
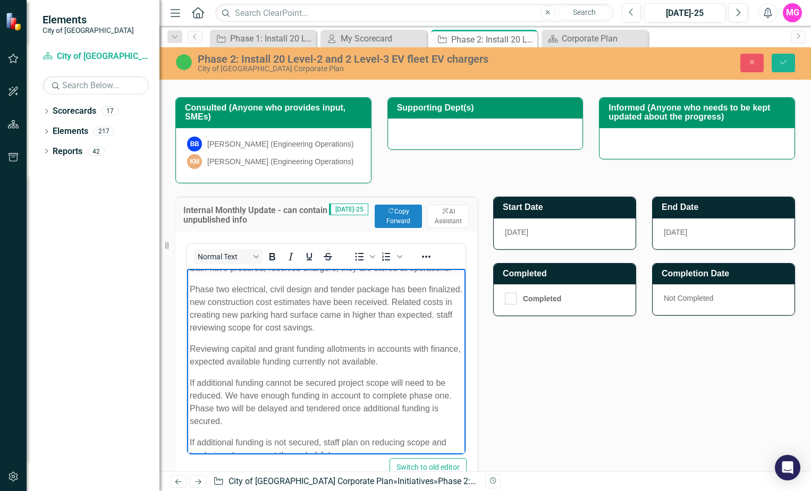
scroll to position [41, 0]
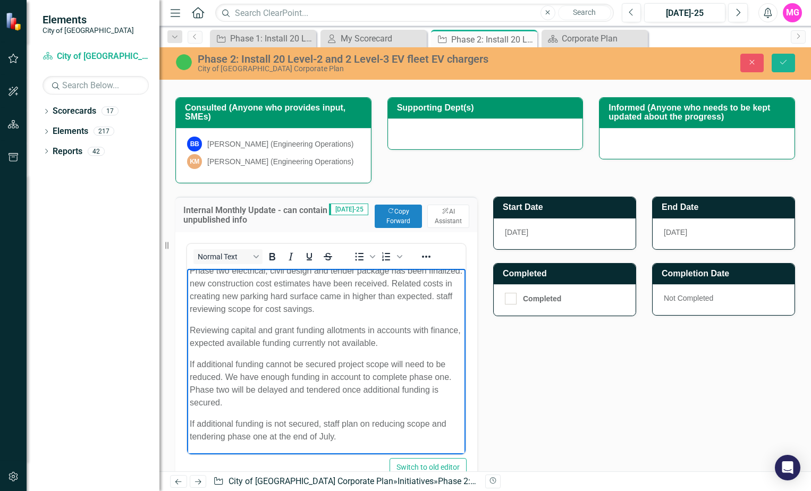
click at [229, 332] on p "Reviewing capital and grant funding allotments in accounts with finance, expect…" at bounding box center [326, 337] width 273 height 26
drag, startPoint x: 256, startPoint y: 330, endPoint x: 292, endPoint y: 331, distance: 35.6
click at [292, 331] on p "Reviewed capital and grant funding allotments in accounts with finance, expecte…" at bounding box center [326, 337] width 273 height 26
drag, startPoint x: 383, startPoint y: 345, endPoint x: 351, endPoint y: 343, distance: 31.4
click at [351, 343] on p "Reviewed capital funding allotments in accounts with finance, expected availabl…" at bounding box center [326, 337] width 273 height 26
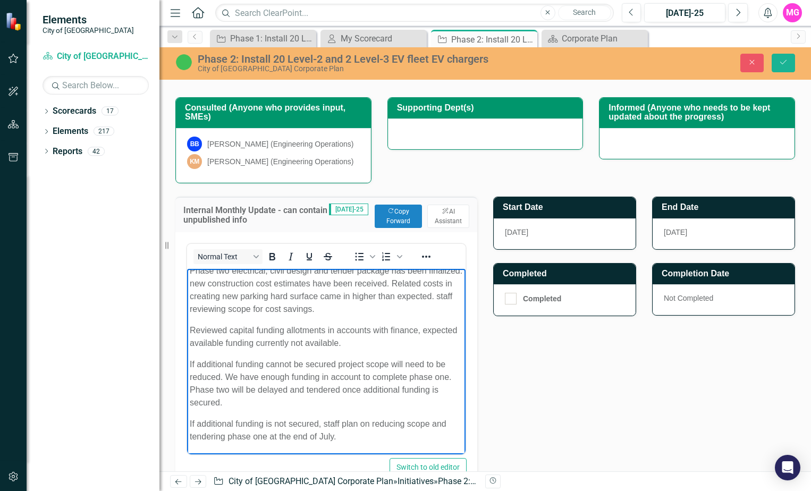
click at [330, 366] on p "If additional funding cannot be secured project scope will need to be reduced. …" at bounding box center [326, 383] width 273 height 51
drag, startPoint x: 326, startPoint y: 346, endPoint x: 301, endPoint y: 344, distance: 25.0
click at [295, 345] on p "Reviewed capital funding allotments in accounts with finance, expected availabl…" at bounding box center [326, 337] width 273 height 26
click at [373, 354] on body "Staff have procured, received chargers, they are stored at operations. Phase tw…" at bounding box center [326, 348] width 279 height 214
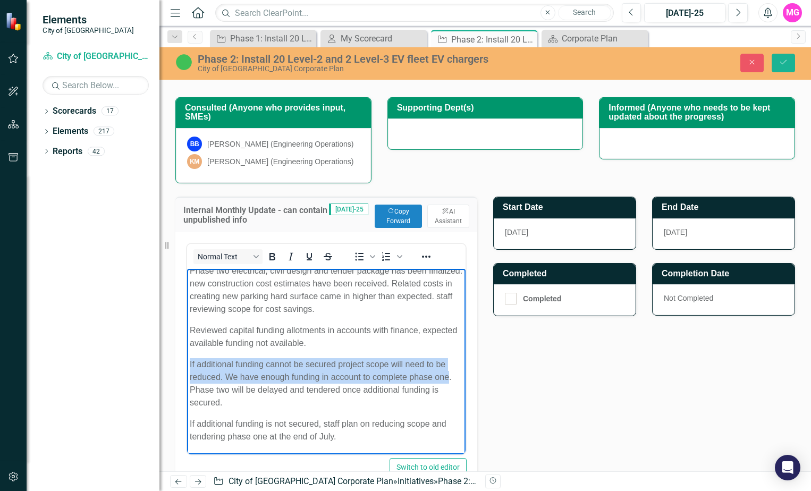
drag, startPoint x: 203, startPoint y: 388, endPoint x: 186, endPoint y: 363, distance: 29.9
click at [187, 363] on html "Staff have procured, received chargers, they are stored at operations. Phase tw…" at bounding box center [326, 348] width 279 height 214
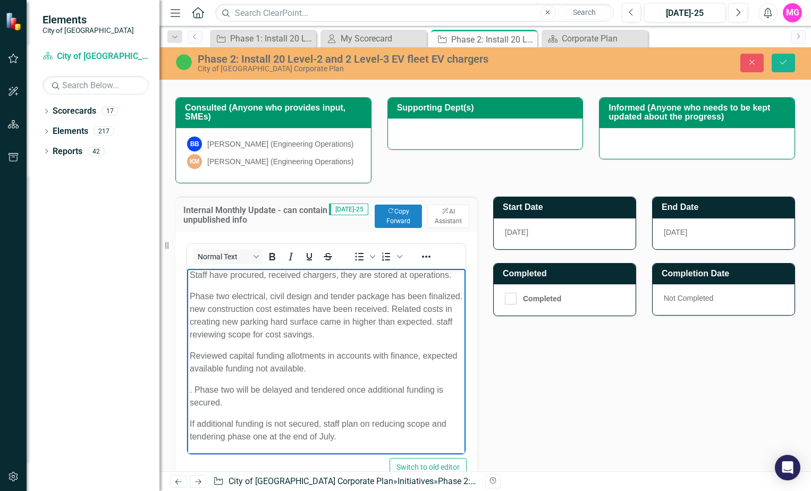
scroll to position [15, 0]
click at [237, 405] on p "Phase two will be delayed and tendered once additional funding is secured." at bounding box center [326, 397] width 273 height 26
click at [190, 390] on p "Phase two will be delayed and tendered once additional funding is secured." at bounding box center [326, 397] width 273 height 26
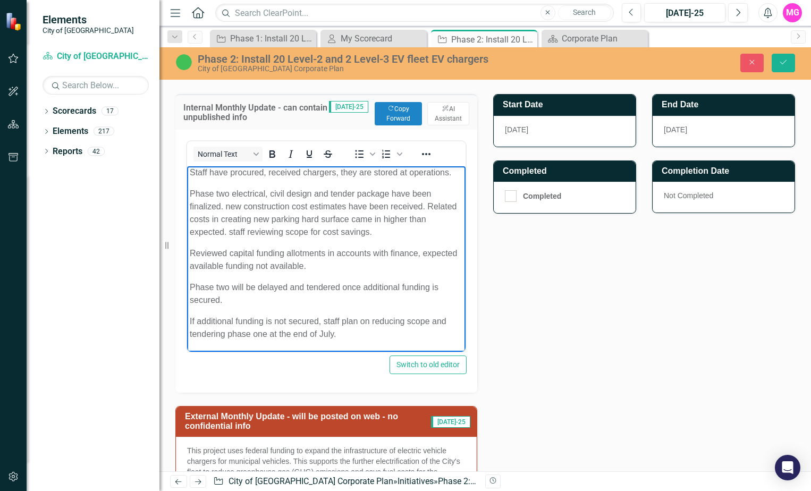
scroll to position [319, 0]
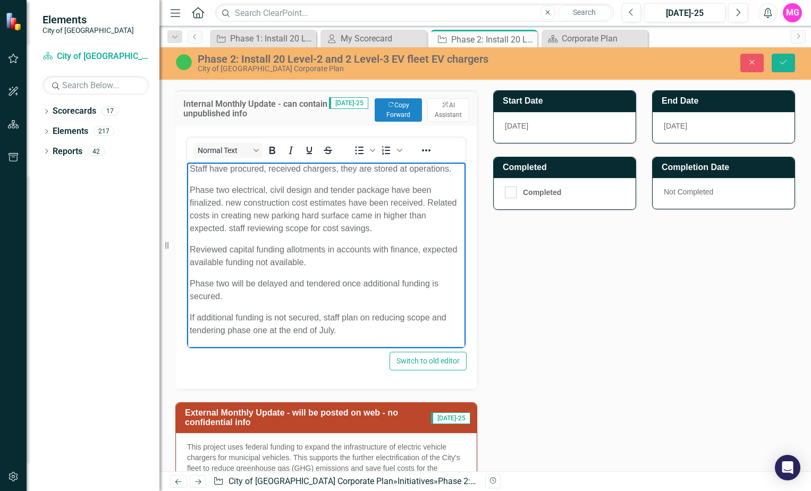
drag, startPoint x: 345, startPoint y: 330, endPoint x: 200, endPoint y: 319, distance: 145.0
click at [187, 315] on html "Staff have procured, received chargers, they are stored at operations. Phase tw…" at bounding box center [326, 254] width 279 height 188
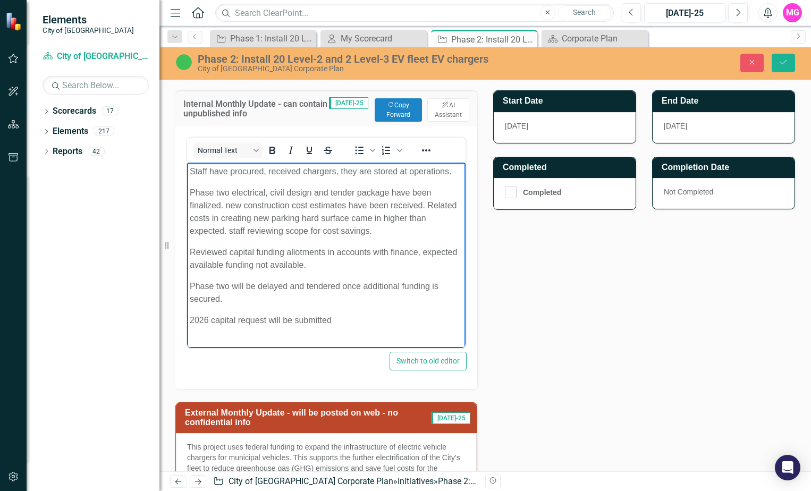
scroll to position [0, 0]
drag, startPoint x: 338, startPoint y: 331, endPoint x: 189, endPoint y: 164, distance: 224.0
click at [189, 164] on body "Staff have procured, received chargers, they are stored at operations. Phase tw…" at bounding box center [326, 250] width 279 height 175
click at [782, 57] on button "Save" at bounding box center [783, 63] width 23 height 19
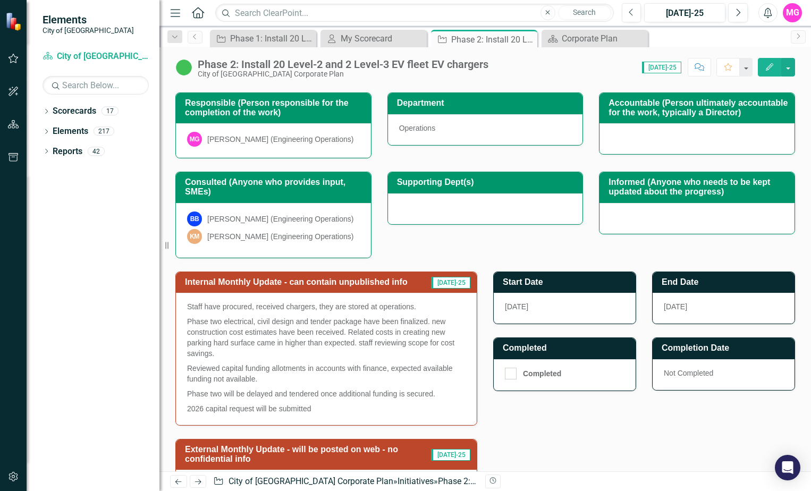
scroll to position [213, 0]
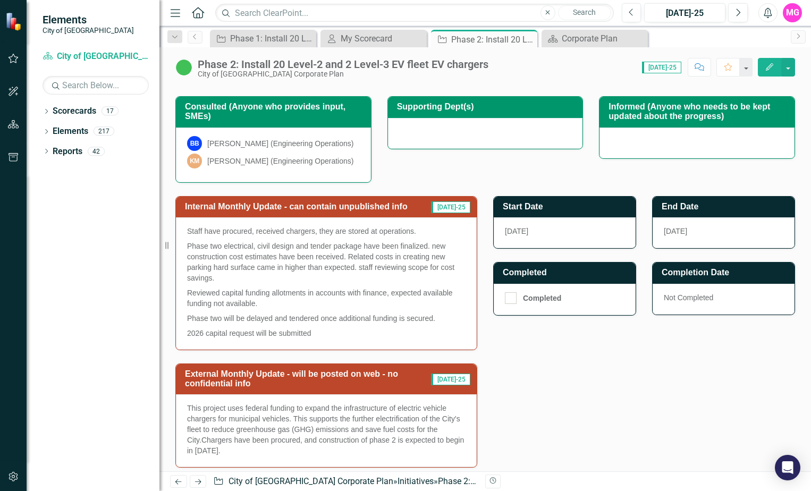
click at [329, 335] on p "2026 capital request will be submitted" at bounding box center [326, 332] width 279 height 13
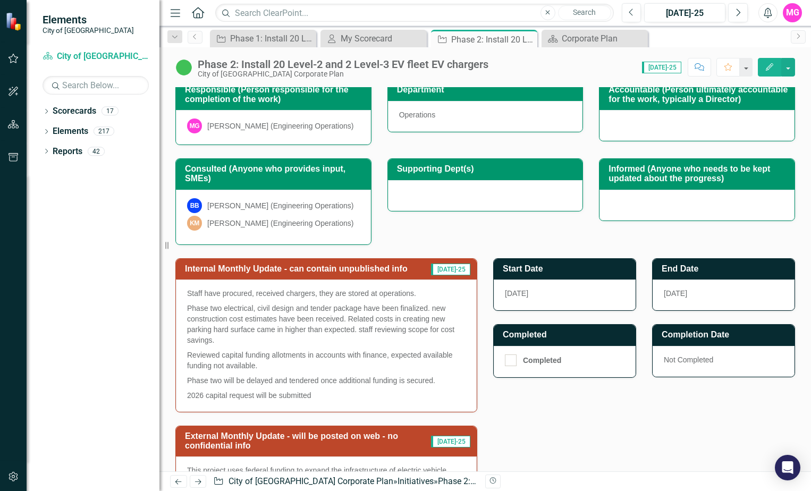
scroll to position [150, 0]
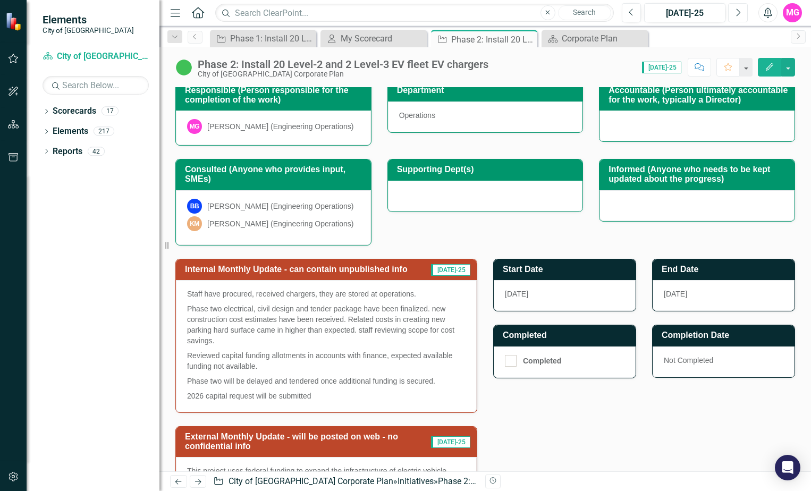
click at [736, 14] on icon "Next" at bounding box center [738, 13] width 6 height 10
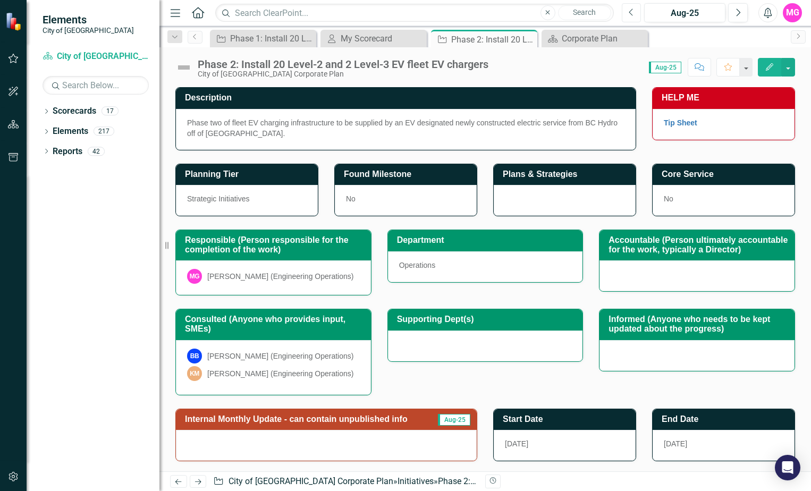
click at [630, 13] on icon "Previous" at bounding box center [632, 13] width 6 height 10
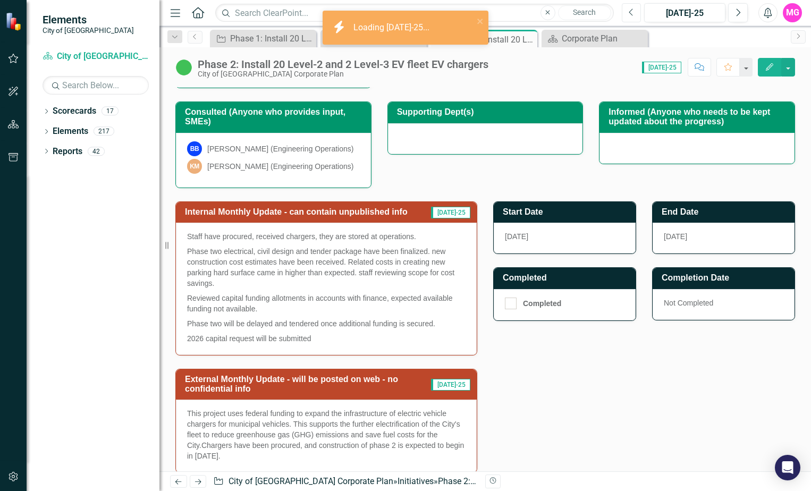
scroll to position [213, 0]
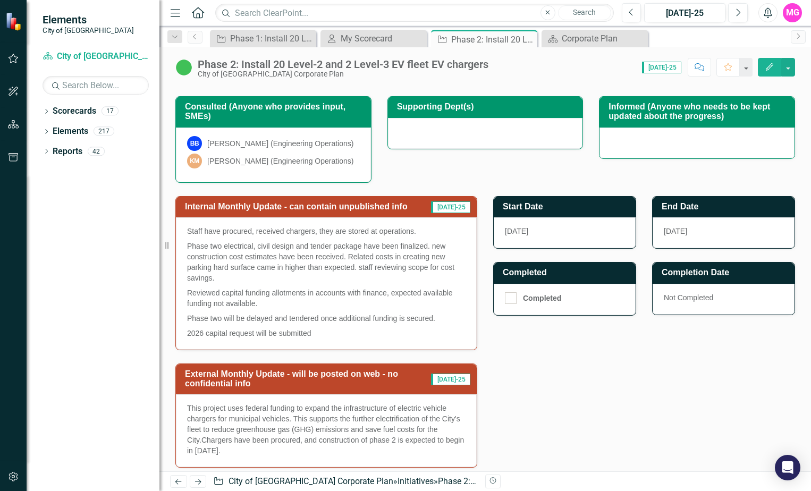
drag, startPoint x: 376, startPoint y: 290, endPoint x: 364, endPoint y: 350, distance: 61.7
click at [364, 350] on div "Staff have procured, received chargers, they are stored at operations. Phase tw…" at bounding box center [326, 283] width 301 height 132
click at [414, 285] on p "Phase two electrical, civil design and tender package have been finalized. new …" at bounding box center [326, 262] width 279 height 47
click at [449, 213] on span "[DATE]-25" at bounding box center [450, 207] width 39 height 12
click at [450, 235] on p "Staff have procured, received chargers, they are stored at operations." at bounding box center [326, 232] width 279 height 13
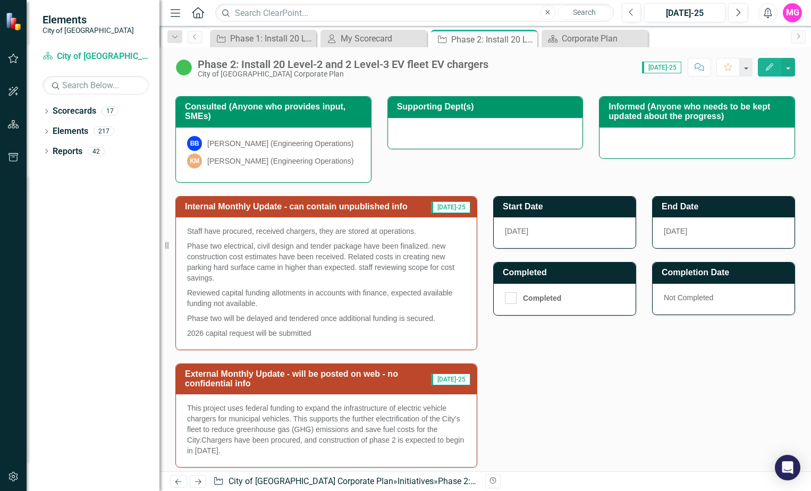
click at [450, 235] on p "Staff have procured, received chargers, they are stored at operations." at bounding box center [326, 232] width 279 height 13
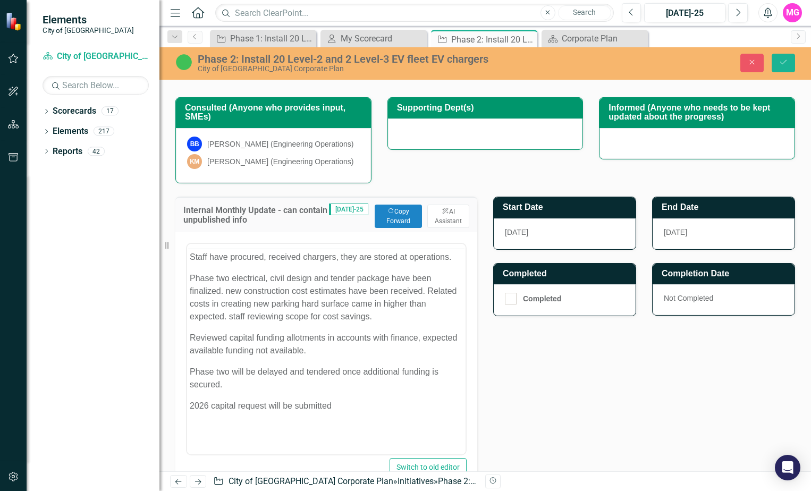
scroll to position [0, 0]
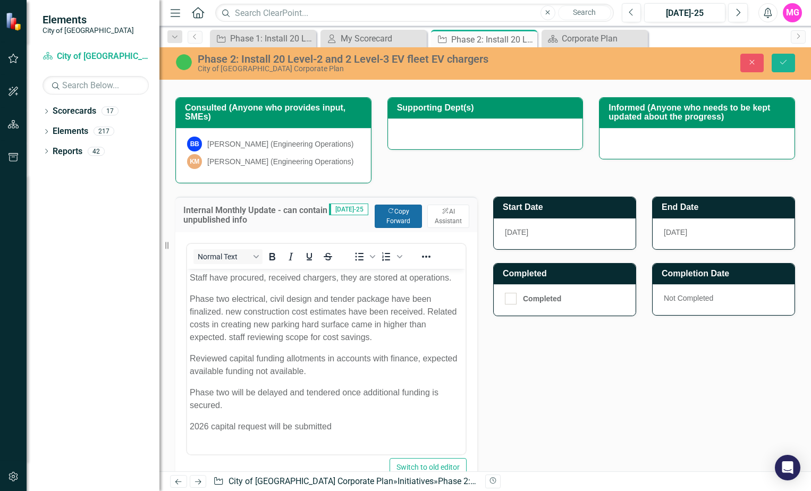
click at [392, 222] on button "Copy Forward Copy Forward" at bounding box center [398, 216] width 47 height 23
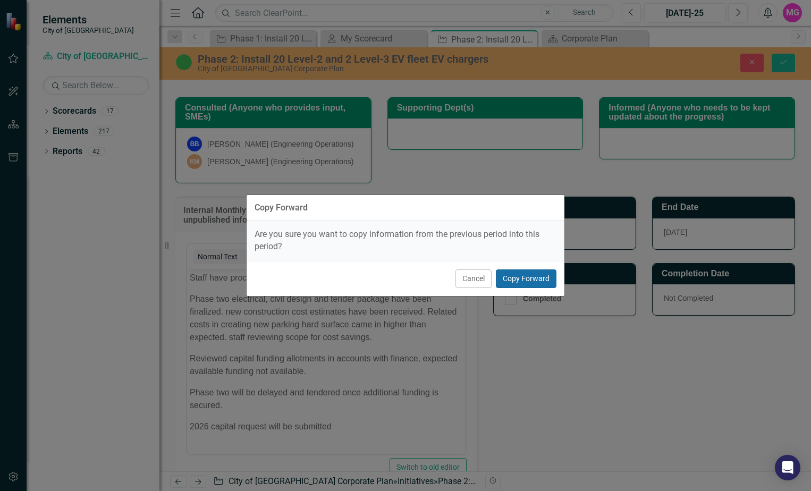
click at [520, 277] on button "Copy Forward" at bounding box center [526, 279] width 61 height 19
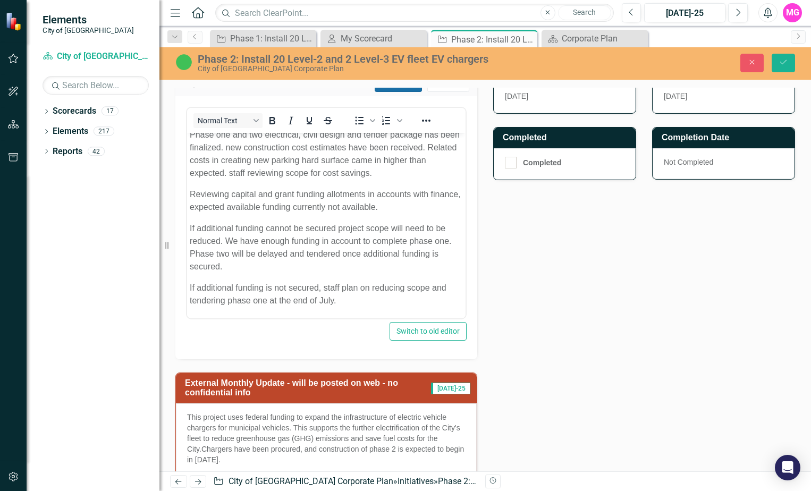
scroll to position [319, 0]
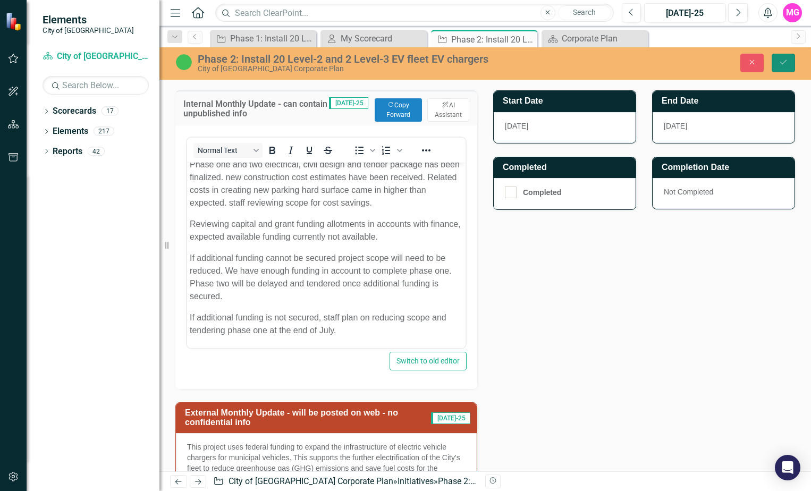
click at [792, 63] on button "Save" at bounding box center [783, 63] width 23 height 19
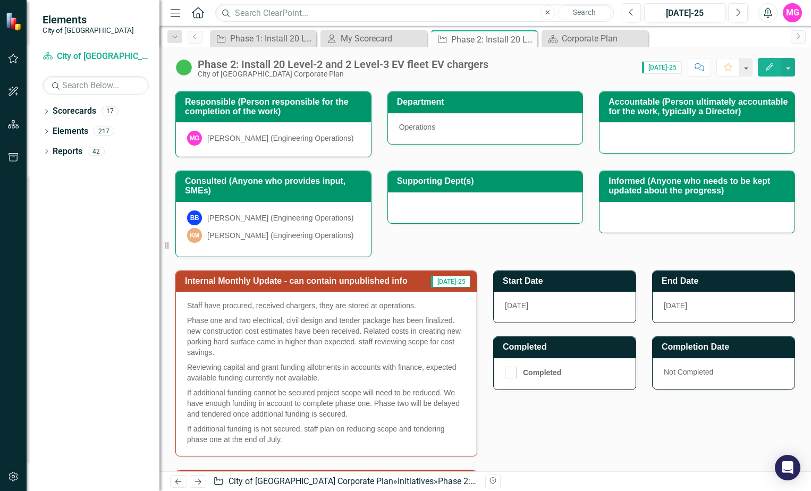
scroll to position [75, 0]
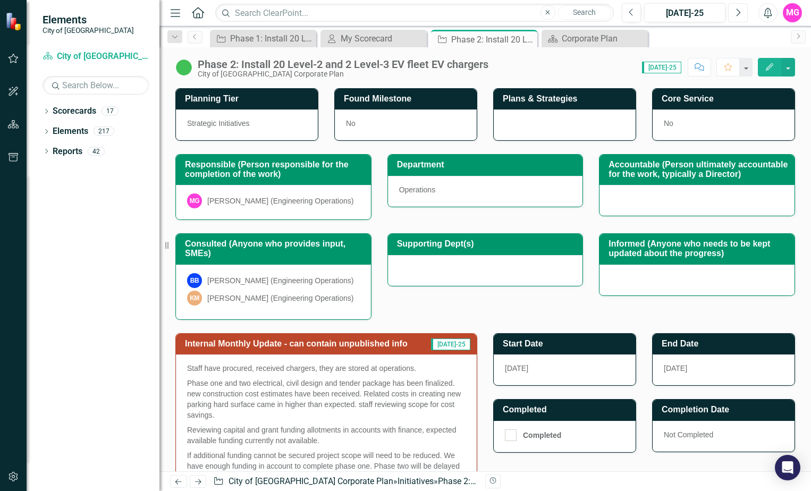
click at [737, 11] on icon "Next" at bounding box center [738, 13] width 6 height 10
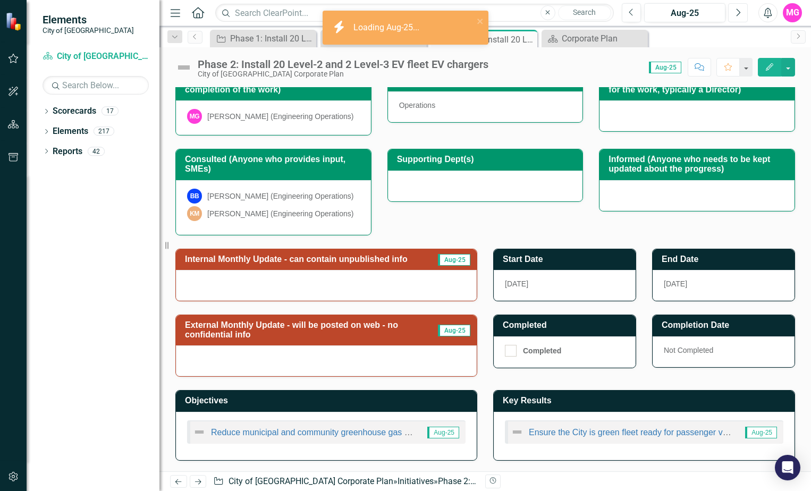
scroll to position [166, 0]
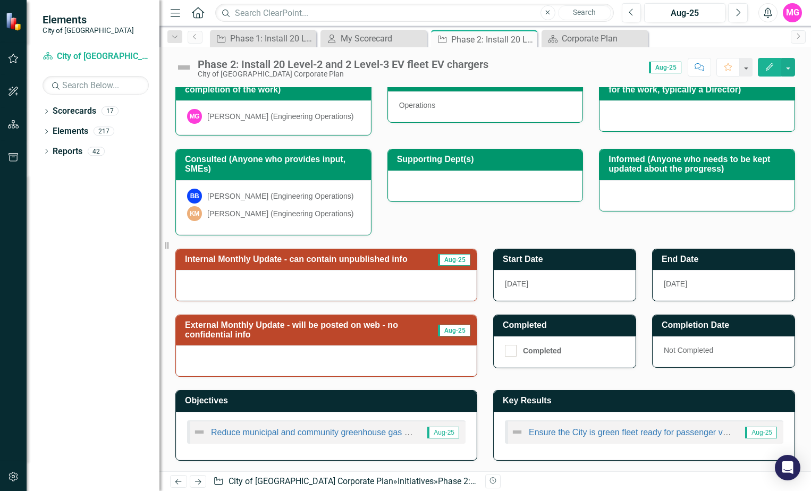
drag, startPoint x: 406, startPoint y: 279, endPoint x: 400, endPoint y: 287, distance: 9.1
click at [403, 280] on div at bounding box center [326, 285] width 301 height 31
click at [409, 281] on div at bounding box center [326, 285] width 301 height 31
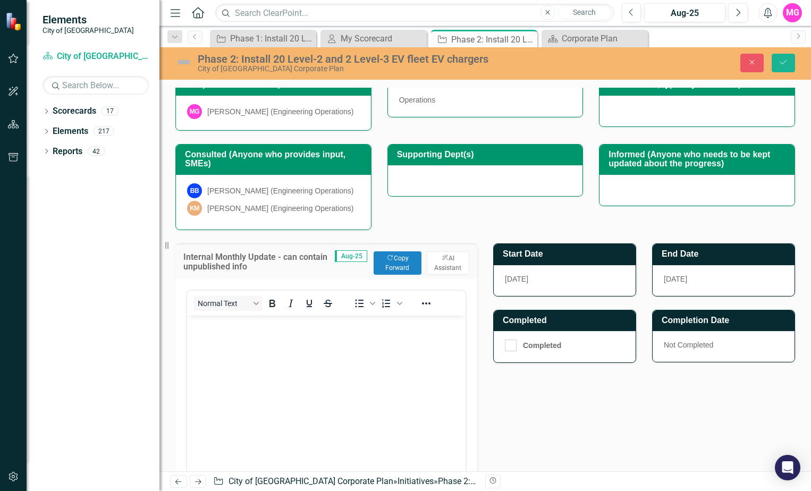
scroll to position [0, 0]
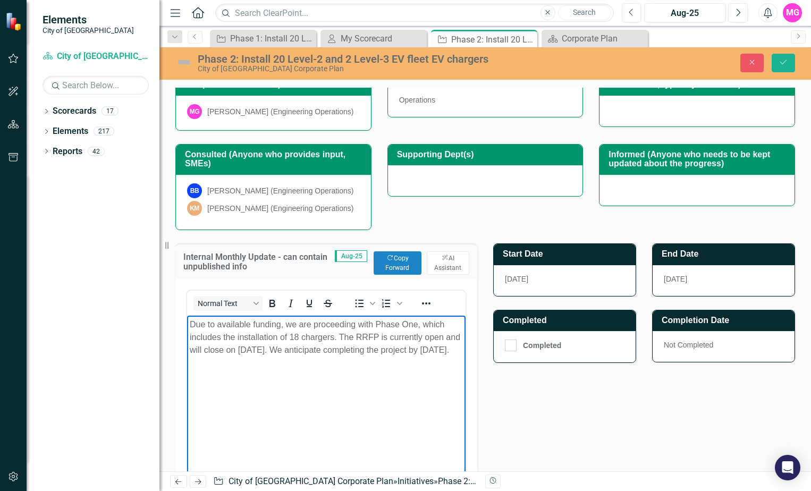
drag, startPoint x: 342, startPoint y: 367, endPoint x: 343, endPoint y: 646, distance: 279.6
click at [187, 322] on html "Due to available funding, we are proceeding with Phase One, which includes the …" at bounding box center [326, 395] width 279 height 159
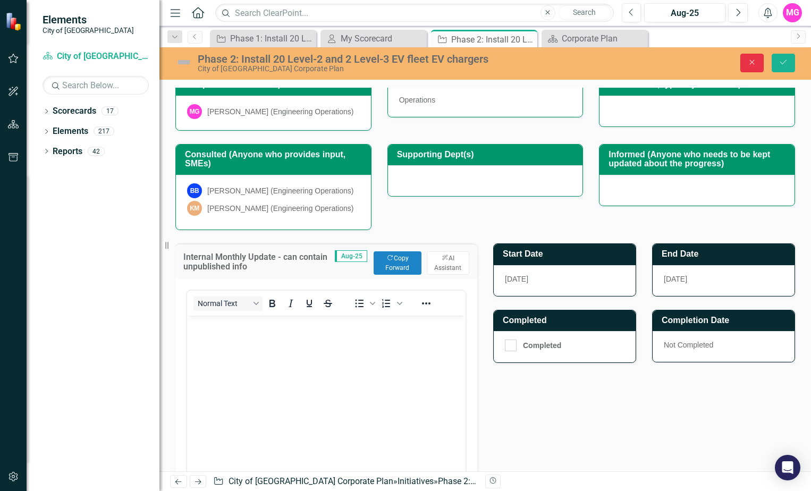
click at [747, 65] on button "Close" at bounding box center [751, 63] width 23 height 19
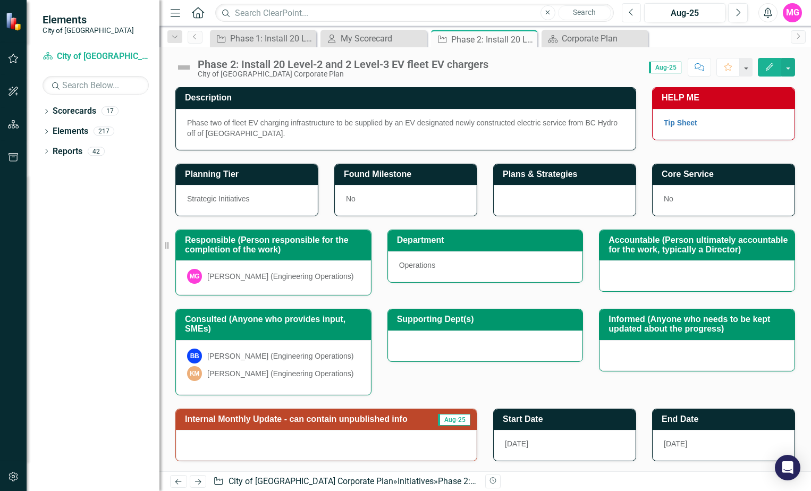
click at [627, 13] on button "Previous" at bounding box center [632, 12] width 20 height 19
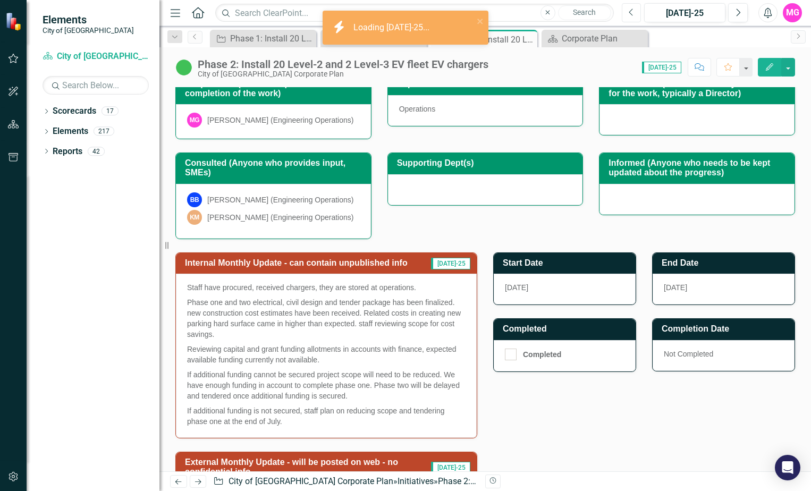
scroll to position [213, 0]
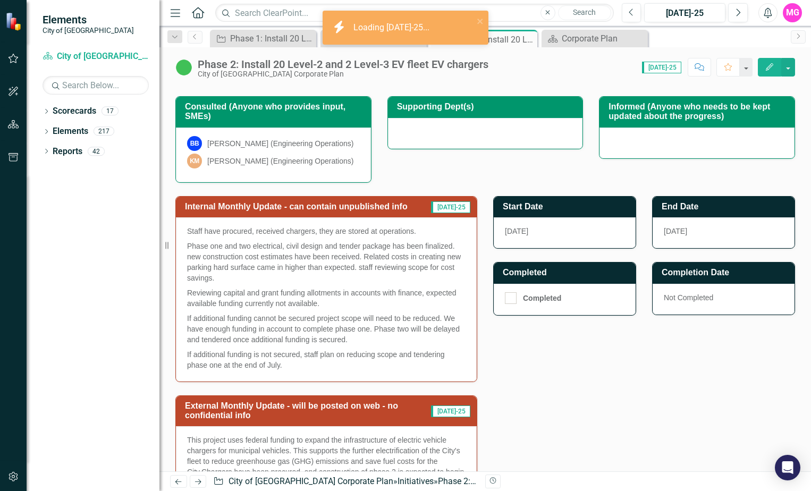
click at [422, 264] on p "Phase one and two electrical, civil design and tender package has been finalize…" at bounding box center [326, 262] width 279 height 47
drag, startPoint x: 422, startPoint y: 264, endPoint x: 365, endPoint y: 286, distance: 60.6
click at [365, 285] on p "Phase one and two electrical, civil design and tender package has been finalize…" at bounding box center [326, 262] width 279 height 47
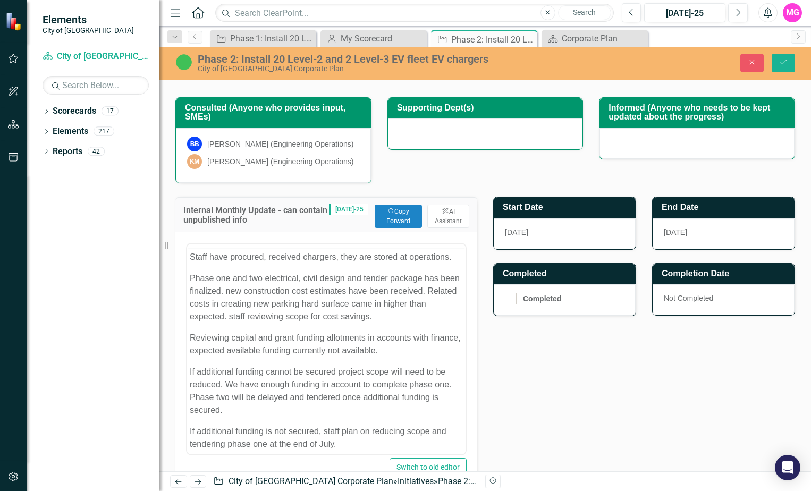
scroll to position [0, 0]
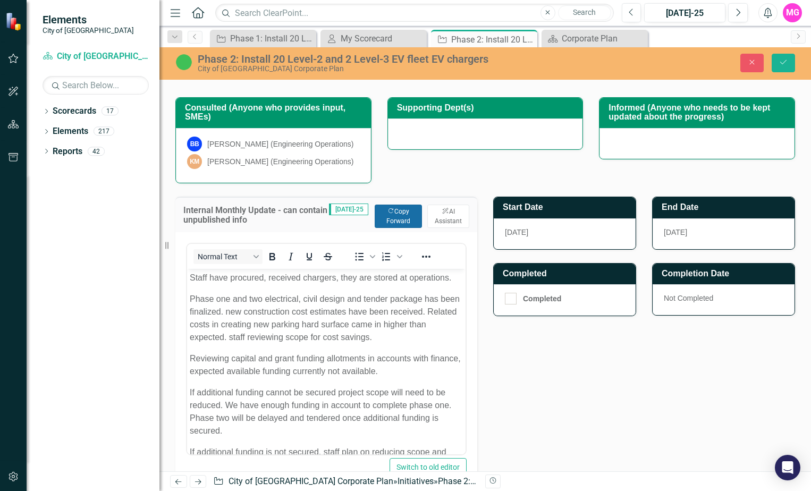
click at [386, 224] on button "Copy Forward Copy Forward" at bounding box center [398, 216] width 47 height 23
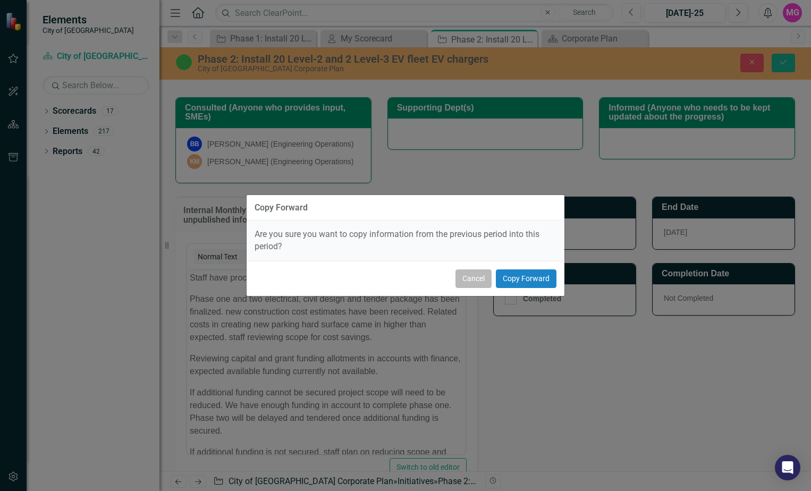
click at [477, 279] on button "Cancel" at bounding box center [474, 279] width 36 height 19
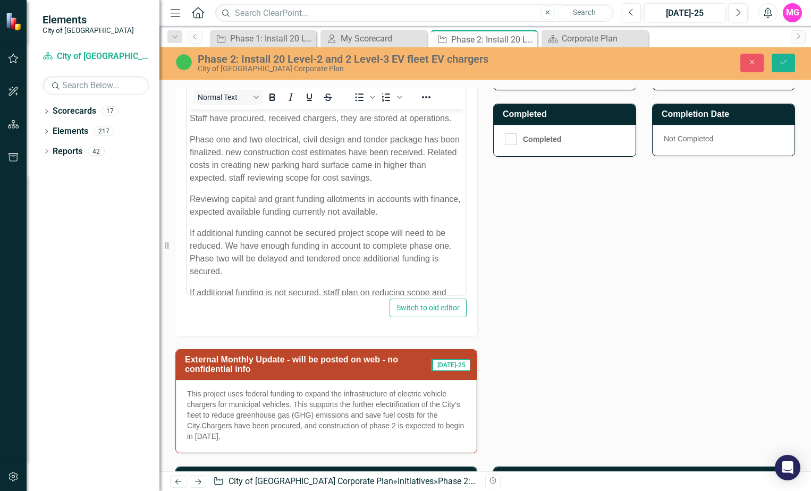
scroll to position [41, 0]
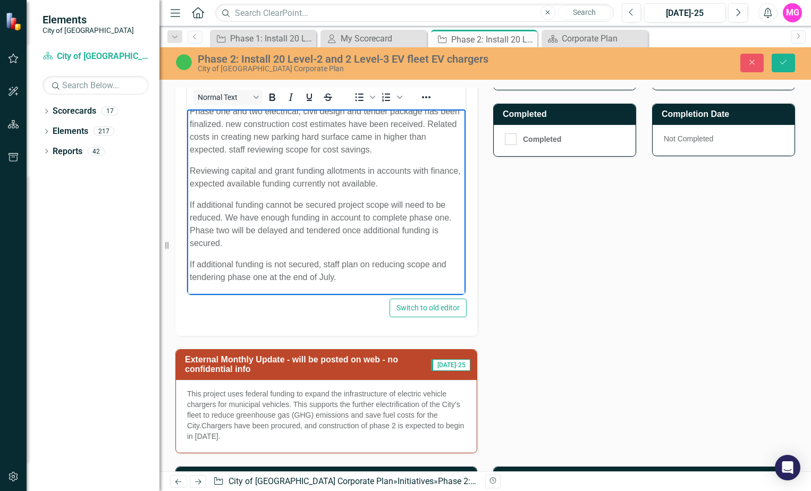
drag, startPoint x: 455, startPoint y: 228, endPoint x: 641, endPoint y: 419, distance: 266.5
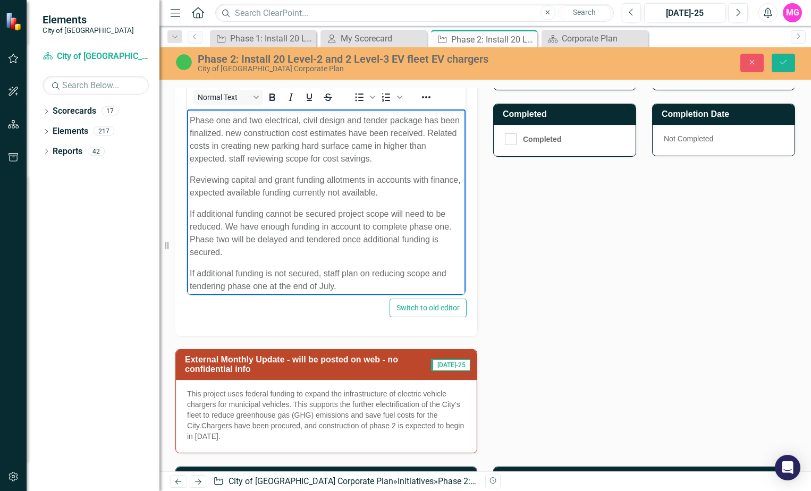
scroll to position [0, 0]
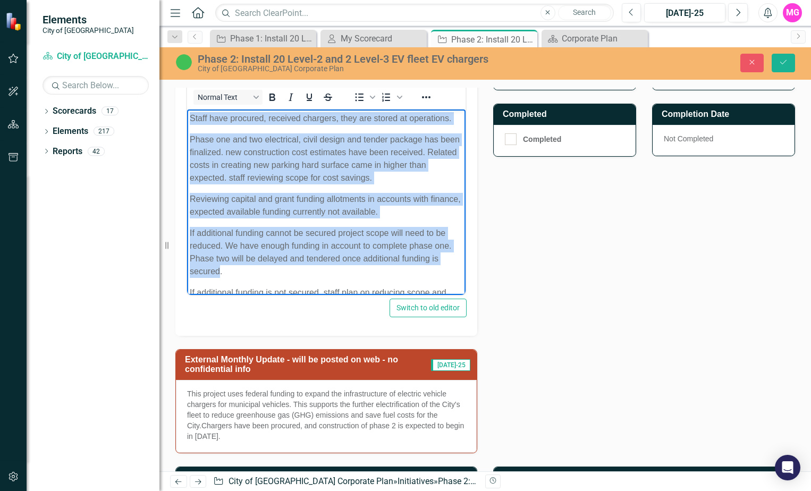
drag, startPoint x: 229, startPoint y: 280, endPoint x: 190, endPoint y: 118, distance: 166.1
click at [190, 118] on body "Staff have procured, received chargers, they are stored at operations. Phase on…" at bounding box center [326, 217] width 279 height 214
click at [247, 125] on p "Staff have procured, received chargers, they are stored at operations." at bounding box center [326, 118] width 273 height 13
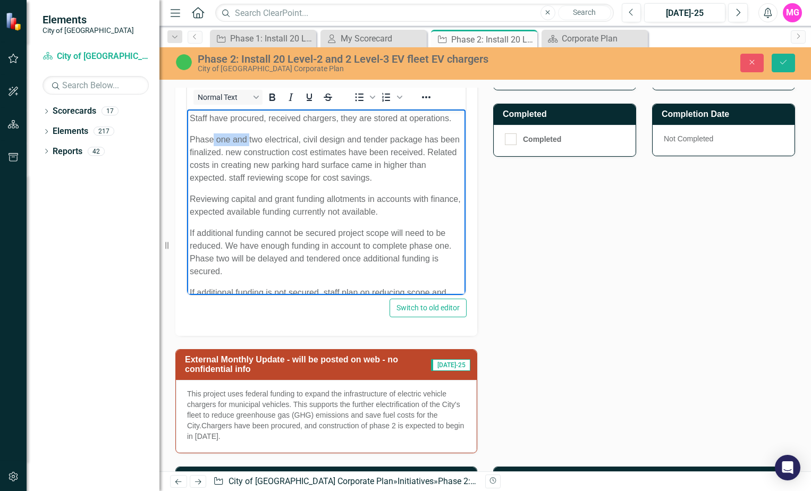
drag, startPoint x: 249, startPoint y: 150, endPoint x: 220, endPoint y: 150, distance: 29.2
click at [215, 149] on p "Phase one and two electrical, civil design and tender package has been finalize…" at bounding box center [326, 158] width 273 height 51
drag, startPoint x: 393, startPoint y: 188, endPoint x: 249, endPoint y: 190, distance: 144.1
click at [246, 184] on p "Phase two electrical, civil design and tender package has been finalized. new c…" at bounding box center [326, 158] width 273 height 51
click at [229, 164] on p "Phase two electrical, civil design and tender package have been finalized. new …" at bounding box center [326, 158] width 273 height 51
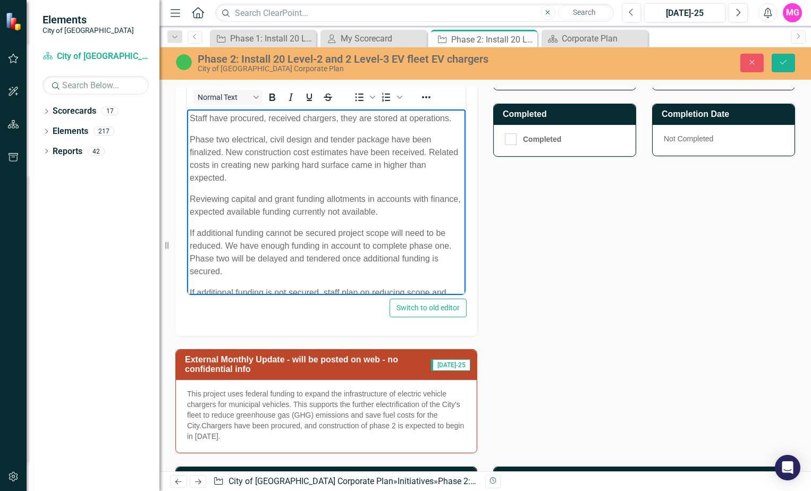
click at [231, 210] on p "Reviewing capital and grant funding allotments in accounts with finance, expect…" at bounding box center [326, 206] width 273 height 26
click at [751, 63] on icon "Close" at bounding box center [752, 61] width 10 height 7
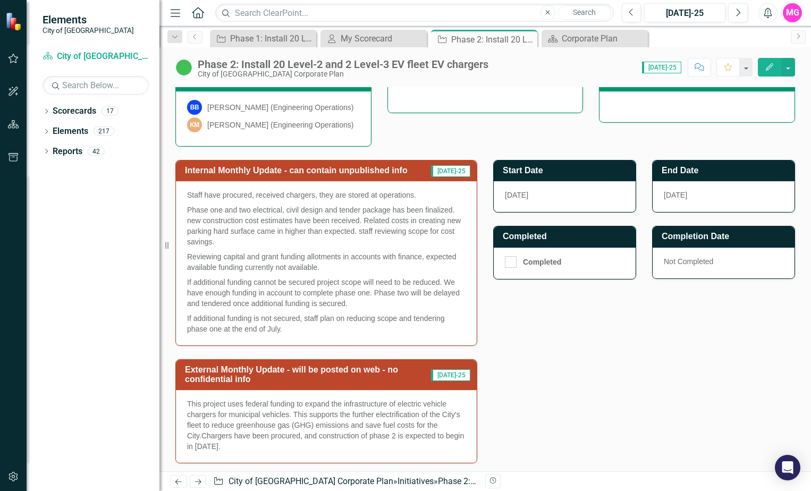
scroll to position [182, 0]
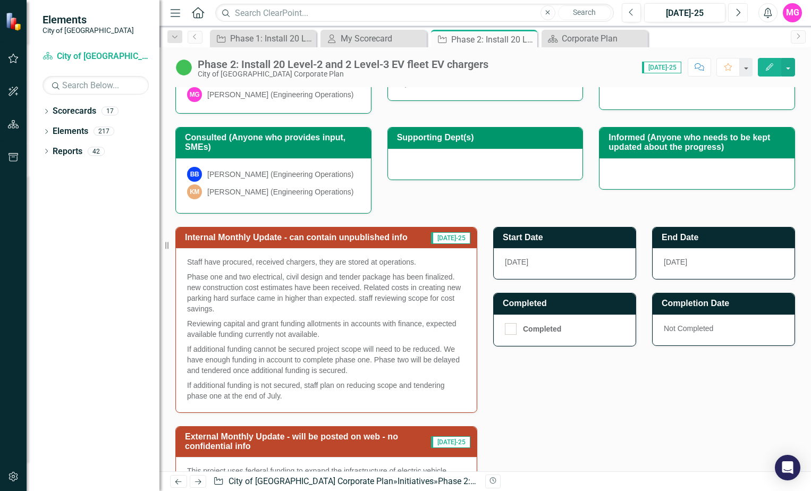
click at [739, 14] on icon "button" at bounding box center [739, 12] width 4 height 7
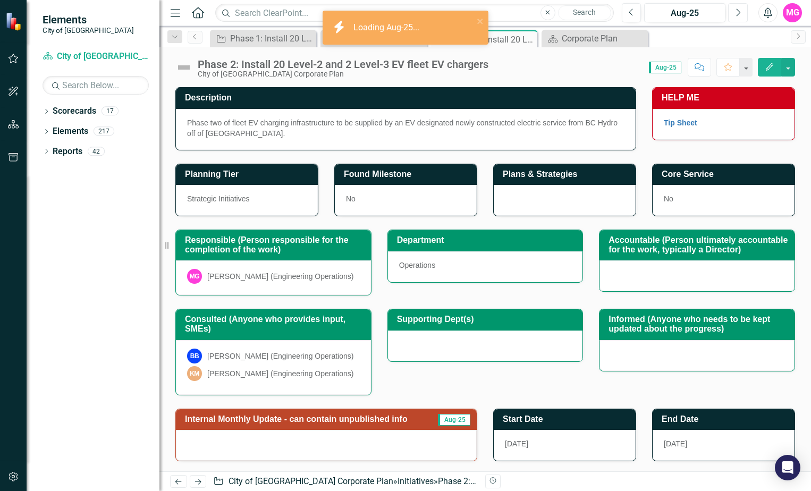
scroll to position [166, 0]
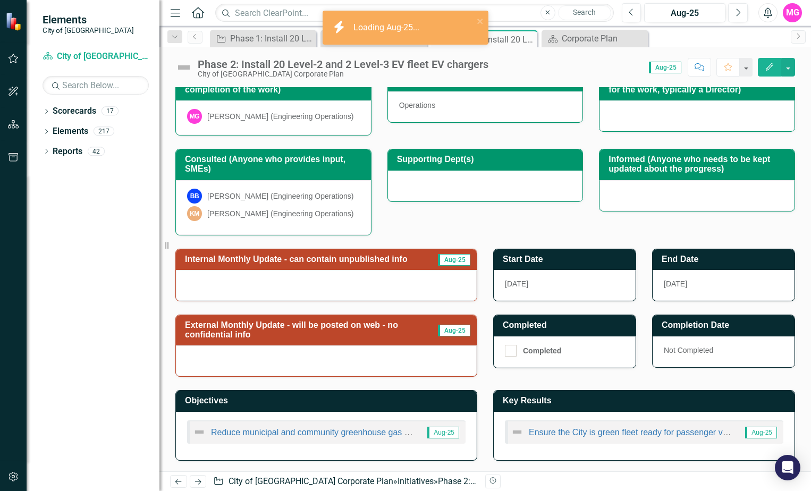
click at [306, 282] on div at bounding box center [326, 285] width 301 height 31
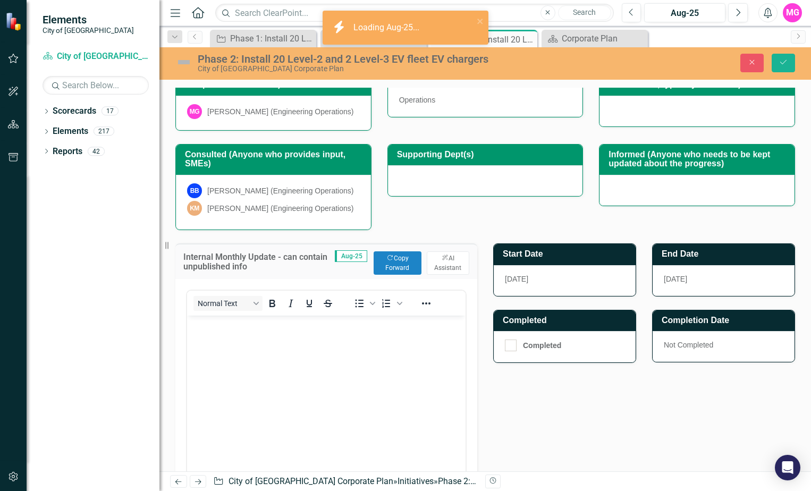
scroll to position [0, 0]
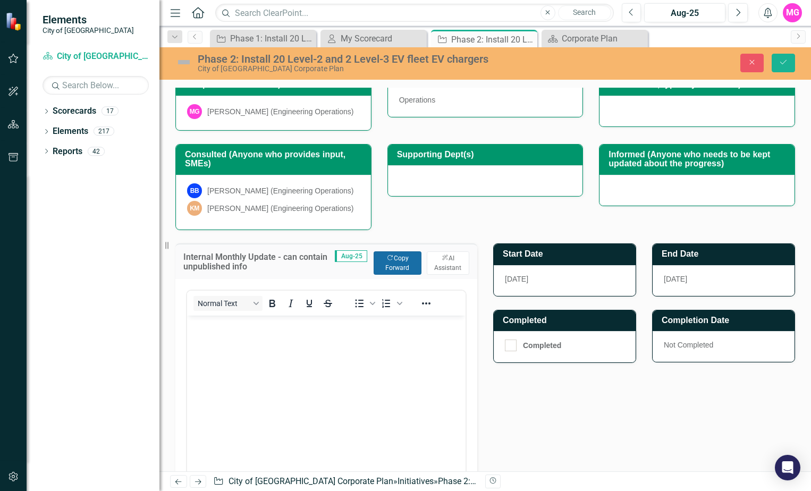
click at [395, 270] on button "Copy Forward Copy Forward" at bounding box center [398, 262] width 48 height 23
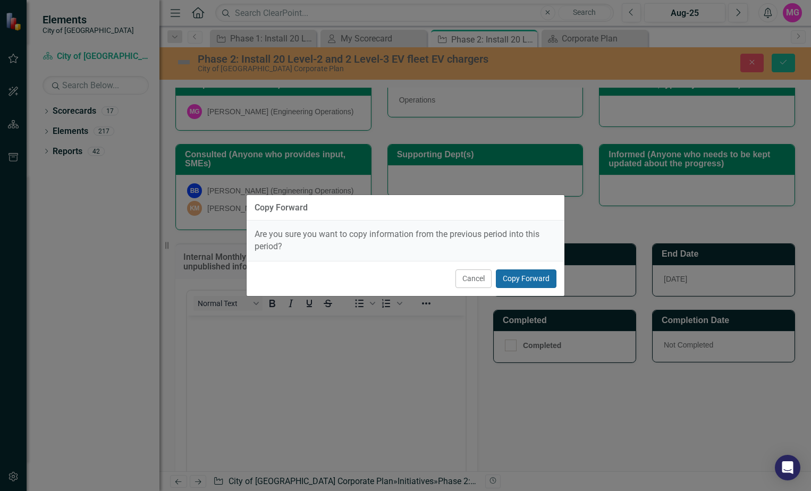
click at [522, 279] on button "Copy Forward" at bounding box center [526, 279] width 61 height 19
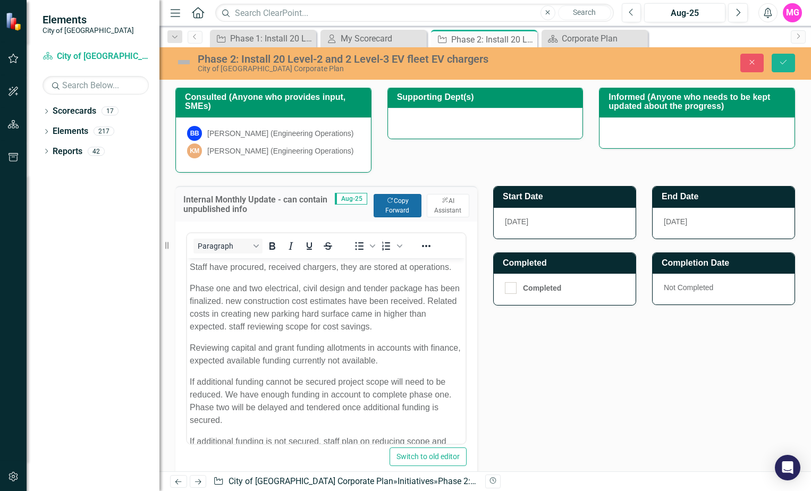
scroll to position [199, 0]
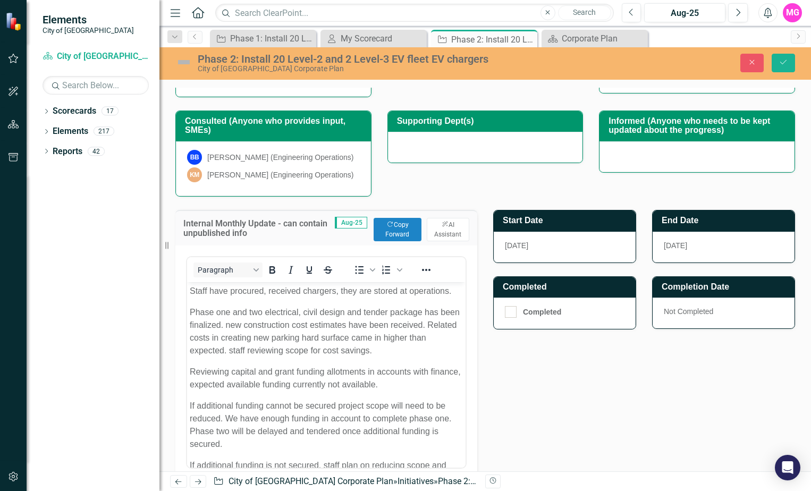
click at [248, 325] on p "Phase one and two electrical, civil design and tender package has been finalize…" at bounding box center [326, 331] width 273 height 51
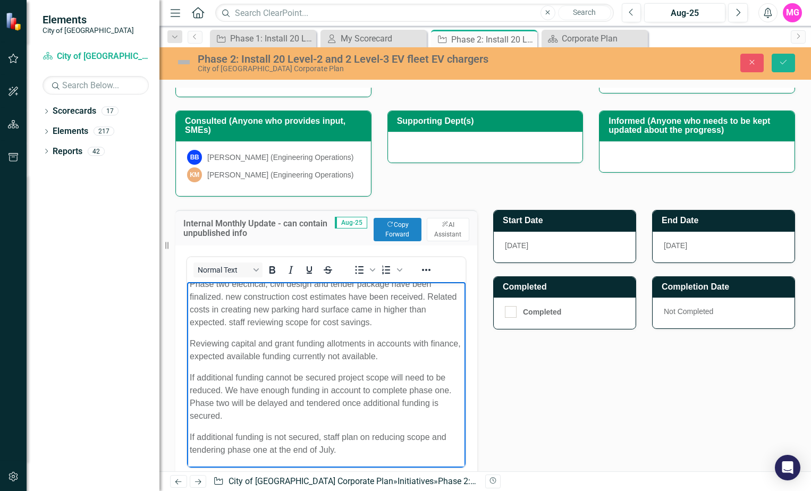
scroll to position [41, 0]
click at [391, 324] on p "Phase two electrical, civil design and tender package have been finalized. new …" at bounding box center [326, 303] width 273 height 51
click at [228, 343] on p "Reviewing capital and grant funding allotments in accounts with finance, expect…" at bounding box center [326, 351] width 273 height 26
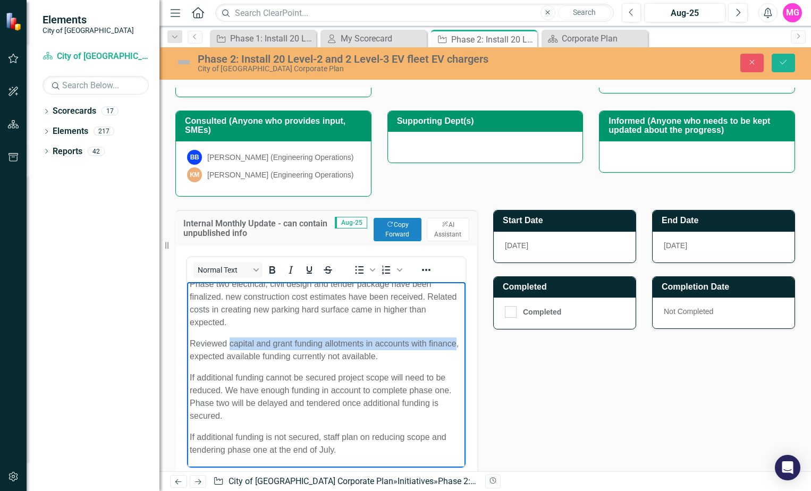
drag, startPoint x: 218, startPoint y: 355, endPoint x: 231, endPoint y: 339, distance: 20.8
click at [231, 339] on p "Reviewed capital and grant funding allotments in accounts with finance, expecte…" at bounding box center [326, 351] width 273 height 26
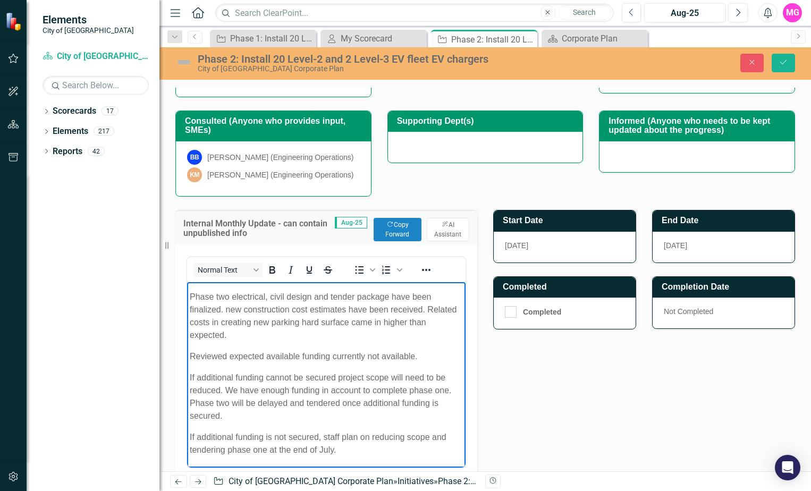
click at [329, 356] on p "Reviewed expected available funding currently not available." at bounding box center [326, 356] width 273 height 13
drag, startPoint x: 419, startPoint y: 355, endPoint x: 336, endPoint y: 355, distance: 83.5
click at [336, 355] on p "Reviewed expected available funding currently not available." at bounding box center [326, 356] width 273 height 13
click at [359, 363] on body "Staff have procured, received chargers, they are stored at operations. Phase tw…" at bounding box center [326, 367] width 279 height 201
click at [332, 355] on p "Reviewed expected available funding currently not available." at bounding box center [326, 356] width 273 height 13
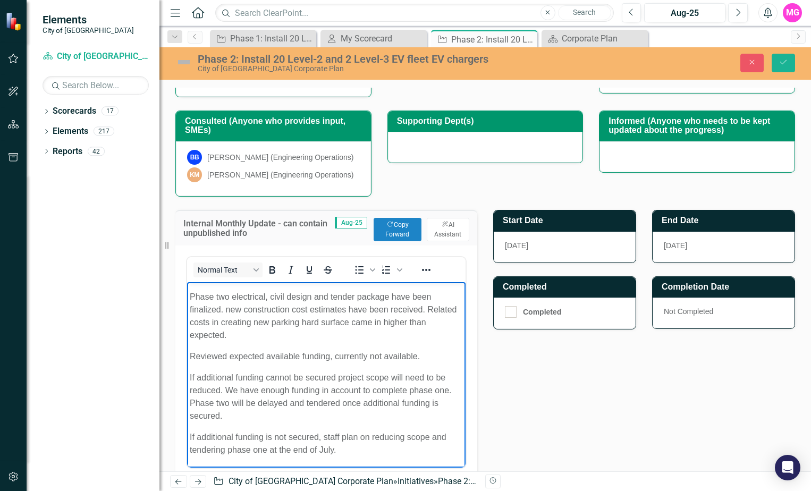
click at [264, 357] on p "Reviewed expected available funding, currently not available." at bounding box center [326, 356] width 273 height 13
drag, startPoint x: 389, startPoint y: 356, endPoint x: 300, endPoint y: 351, distance: 88.4
click at [300, 351] on p "Reviewed available funding, currently not available." at bounding box center [326, 356] width 273 height 13
click at [389, 354] on p "Reviewed available funding, currently not available." at bounding box center [326, 356] width 273 height 13
drag, startPoint x: 386, startPoint y: 357, endPoint x: 296, endPoint y: 356, distance: 90.4
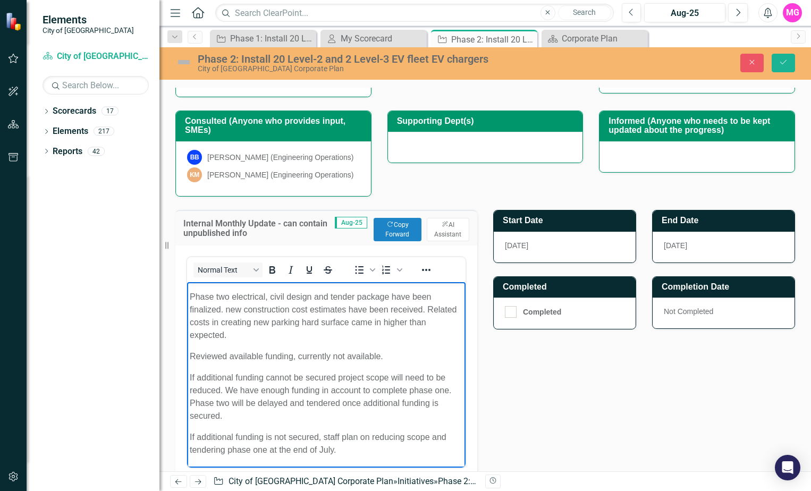
click at [296, 356] on p "Reviewed available funding, currently not available." at bounding box center [326, 356] width 273 height 13
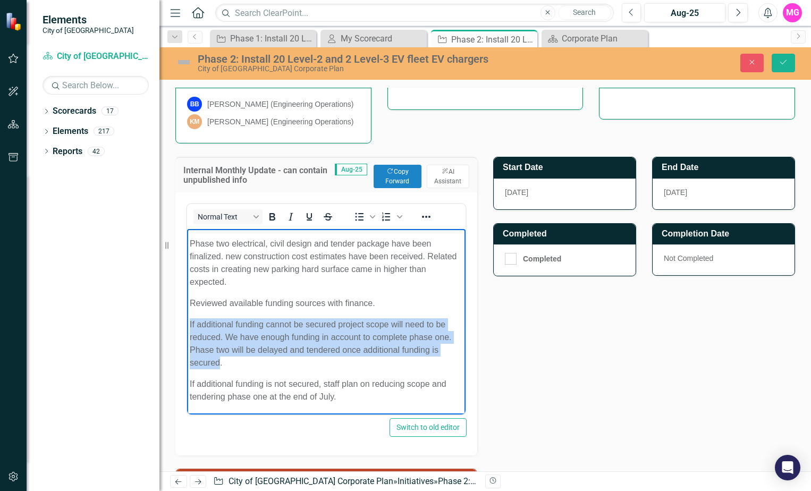
drag, startPoint x: 228, startPoint y: 363, endPoint x: 182, endPoint y: 326, distance: 59.0
click at [187, 326] on html "Staff have procured, received chargers, they are stored at operations. Phase tw…" at bounding box center [326, 314] width 279 height 201
click at [196, 342] on p "If additional funding cannot be secured project scope will need to be reduced. …" at bounding box center [326, 343] width 273 height 51
click at [203, 352] on p "If additional funding cannot be secured project scope will need to be reduced. …" at bounding box center [326, 343] width 273 height 51
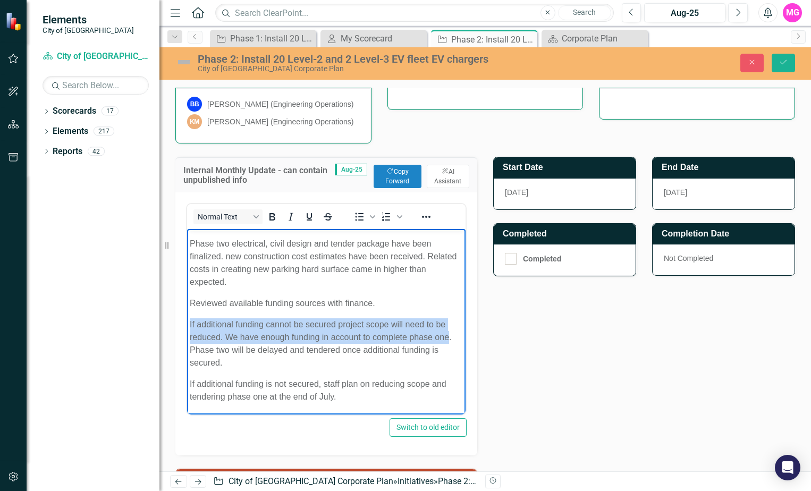
drag, startPoint x: 204, startPoint y: 352, endPoint x: 371, endPoint y: 558, distance: 264.6
click at [187, 323] on html "Staff have procured, received chargers, they are stored at operations. Phase tw…" at bounding box center [326, 314] width 279 height 201
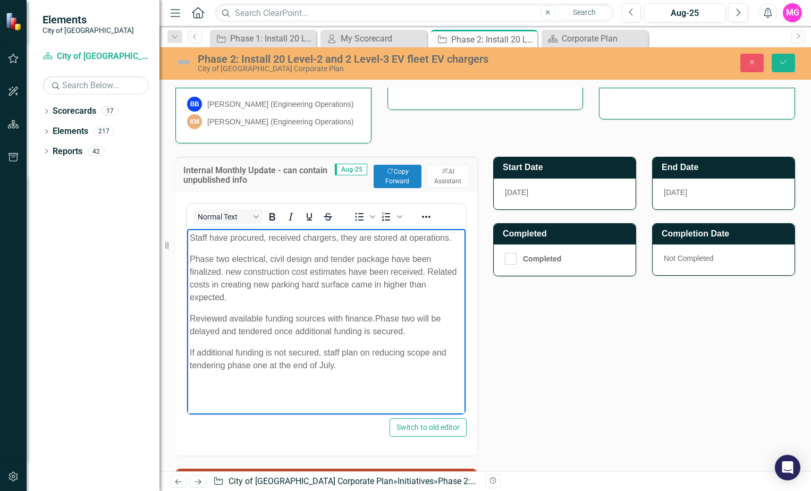
scroll to position [0, 0]
drag, startPoint x: 337, startPoint y: 364, endPoint x: 188, endPoint y: 352, distance: 149.8
click at [188, 352] on body "Staff have procured, received chargers, they are stored at operations. Phase tw…" at bounding box center [326, 308] width 279 height 159
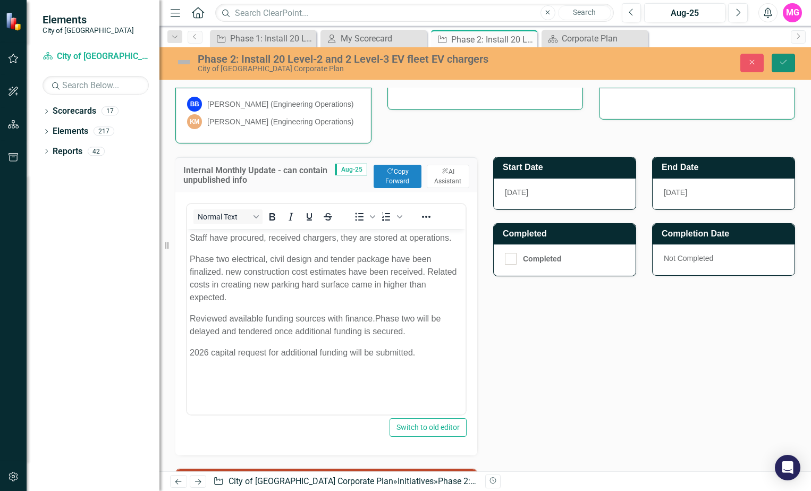
click at [785, 63] on icon "Save" at bounding box center [784, 61] width 10 height 7
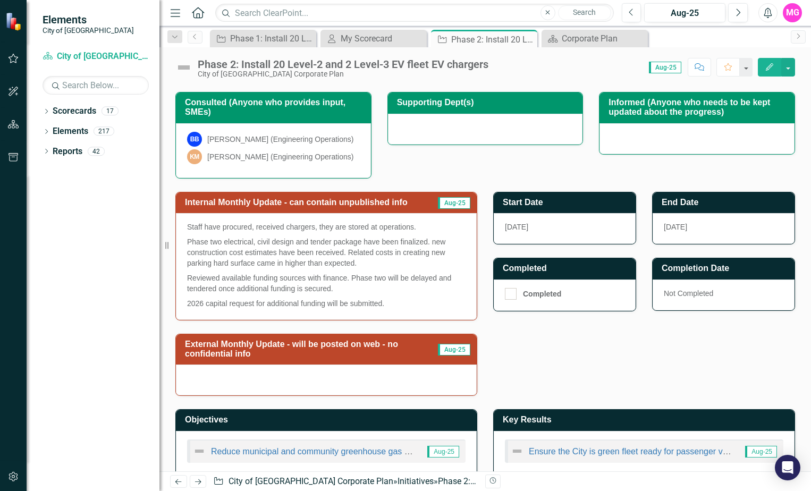
scroll to position [242, 0]
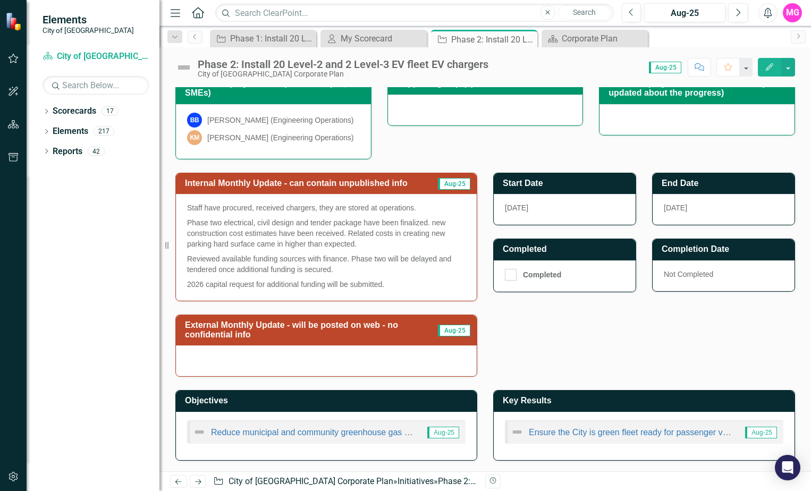
click at [308, 357] on div at bounding box center [326, 361] width 301 height 31
click at [308, 356] on div at bounding box center [326, 361] width 301 height 31
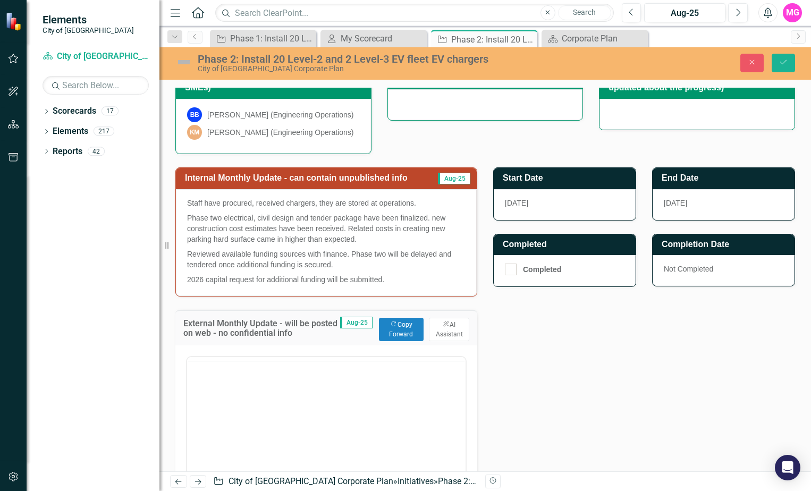
scroll to position [0, 0]
click at [392, 339] on button "Copy Forward Copy Forward" at bounding box center [401, 329] width 45 height 23
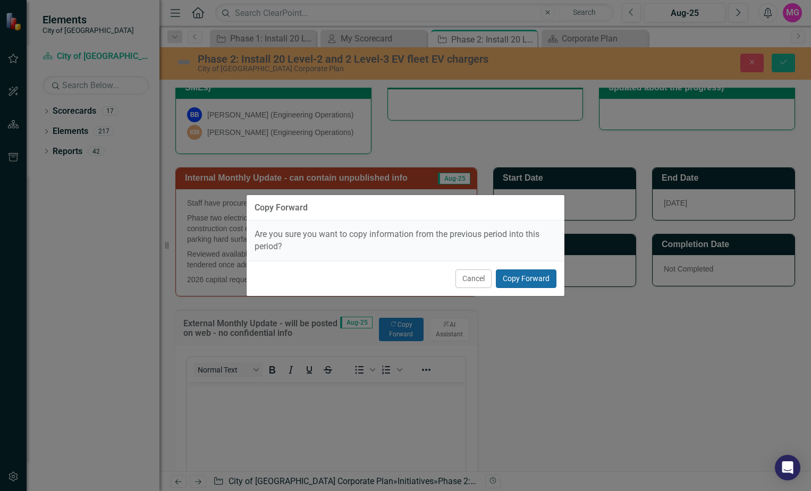
click at [525, 275] on button "Copy Forward" at bounding box center [526, 279] width 61 height 19
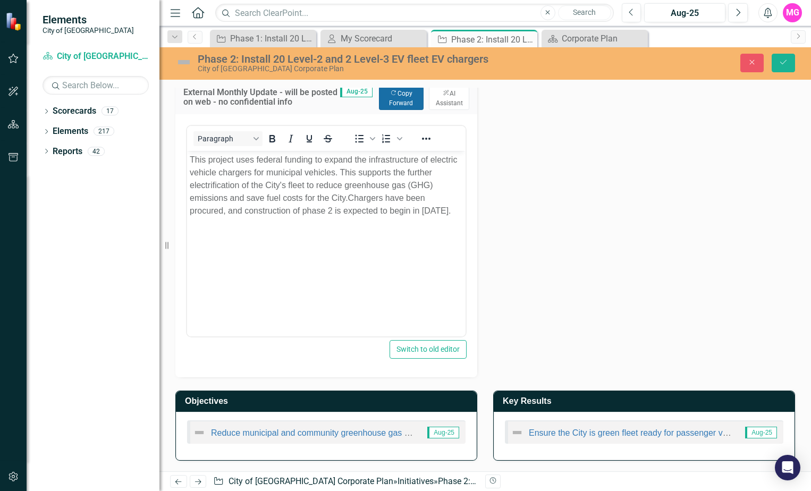
scroll to position [478, 0]
click at [785, 65] on icon "Save" at bounding box center [784, 61] width 10 height 7
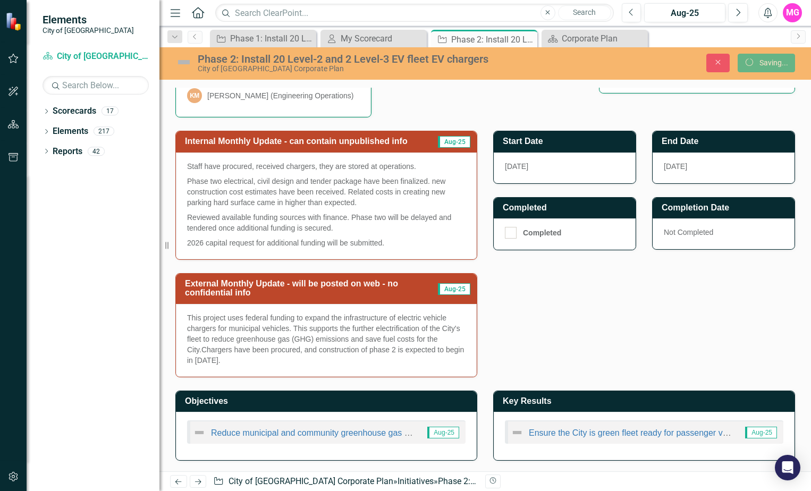
scroll to position [284, 0]
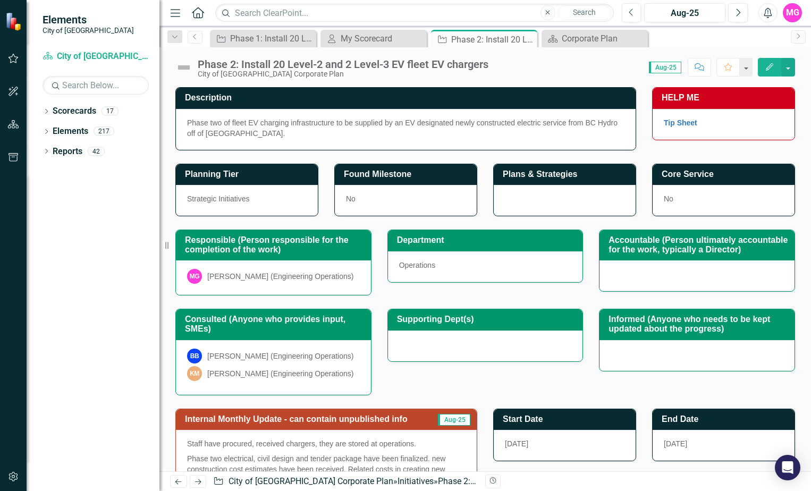
click at [591, 318] on div "Informed (Anyone who needs to be kept updated about the progress)" at bounding box center [697, 333] width 212 height 75
click at [270, 43] on div "Phase 1: Install 20 Level 2 EV fleet chargers" at bounding box center [265, 38] width 70 height 13
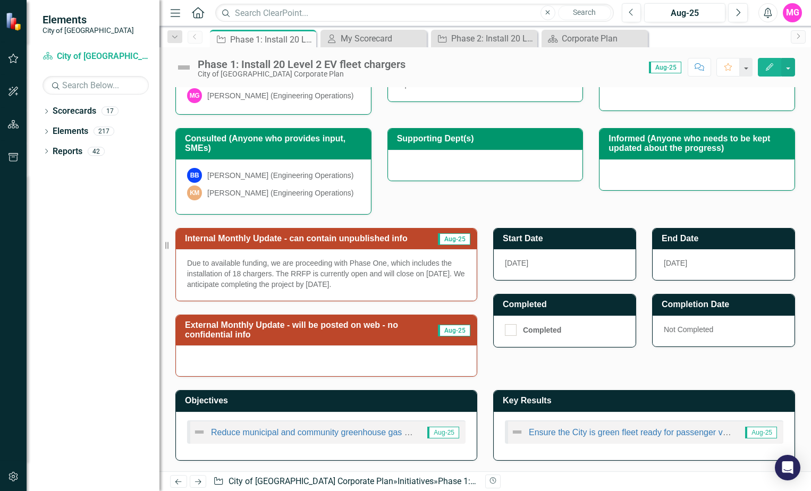
scroll to position [176, 0]
click at [270, 269] on p "Due to available funding, we are proceeding with Phase One, which includes the …" at bounding box center [326, 274] width 279 height 32
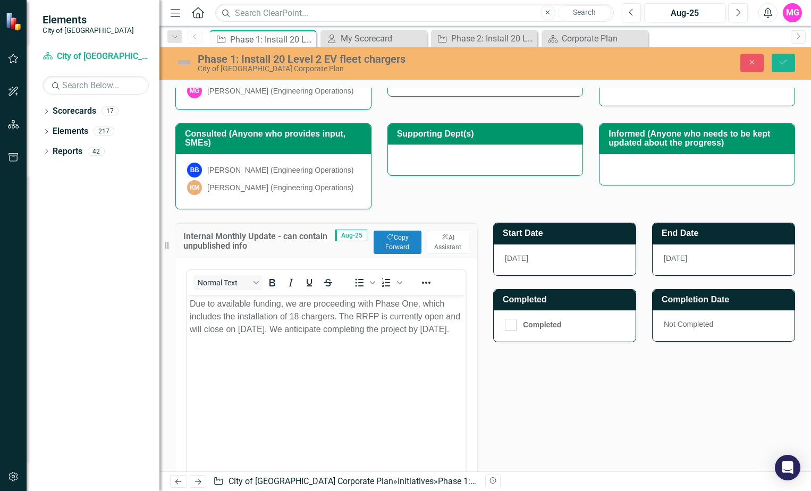
scroll to position [0, 0]
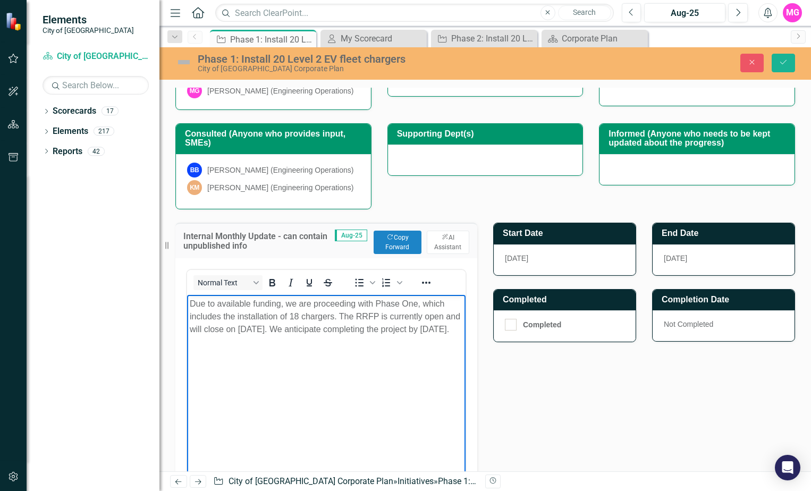
click at [293, 305] on p "Due to available funding, we are proceeding with Phase One, which includes the …" at bounding box center [326, 317] width 273 height 38
click at [379, 354] on body "We are proceeding with Phase One, which includes the installation of 18 charger…" at bounding box center [326, 374] width 279 height 159
click at [241, 315] on p "We are proceeding with Phase One, which includes the installation of 18 charger…" at bounding box center [326, 317] width 273 height 38
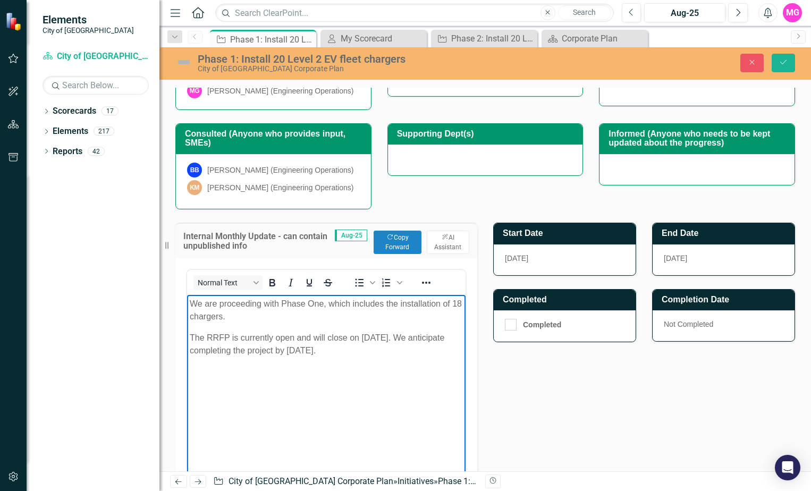
click at [384, 304] on p "We are proceeding with Phase One, which includes the installation of 18 charger…" at bounding box center [326, 311] width 273 height 26
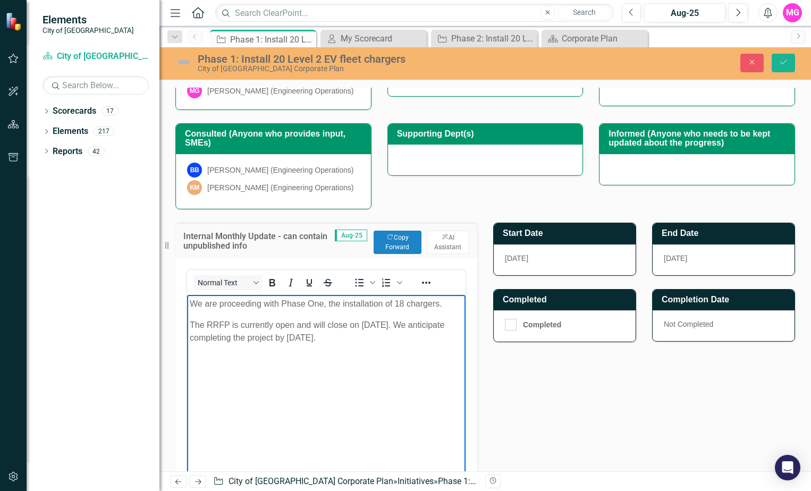
click at [408, 304] on p "We are proceeding with Phase One, the installation of 18 chargers." at bounding box center [326, 304] width 273 height 13
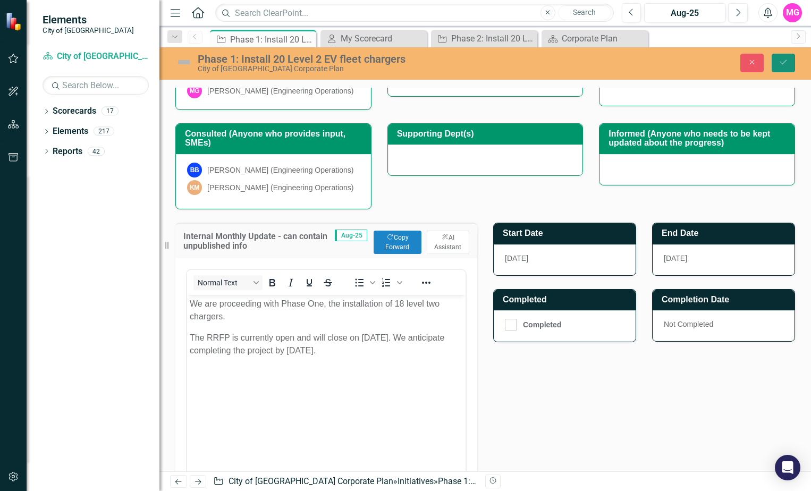
drag, startPoint x: 782, startPoint y: 63, endPoint x: 771, endPoint y: 69, distance: 12.9
click at [782, 63] on icon "Save" at bounding box center [784, 61] width 10 height 7
